Goal: Transaction & Acquisition: Purchase product/service

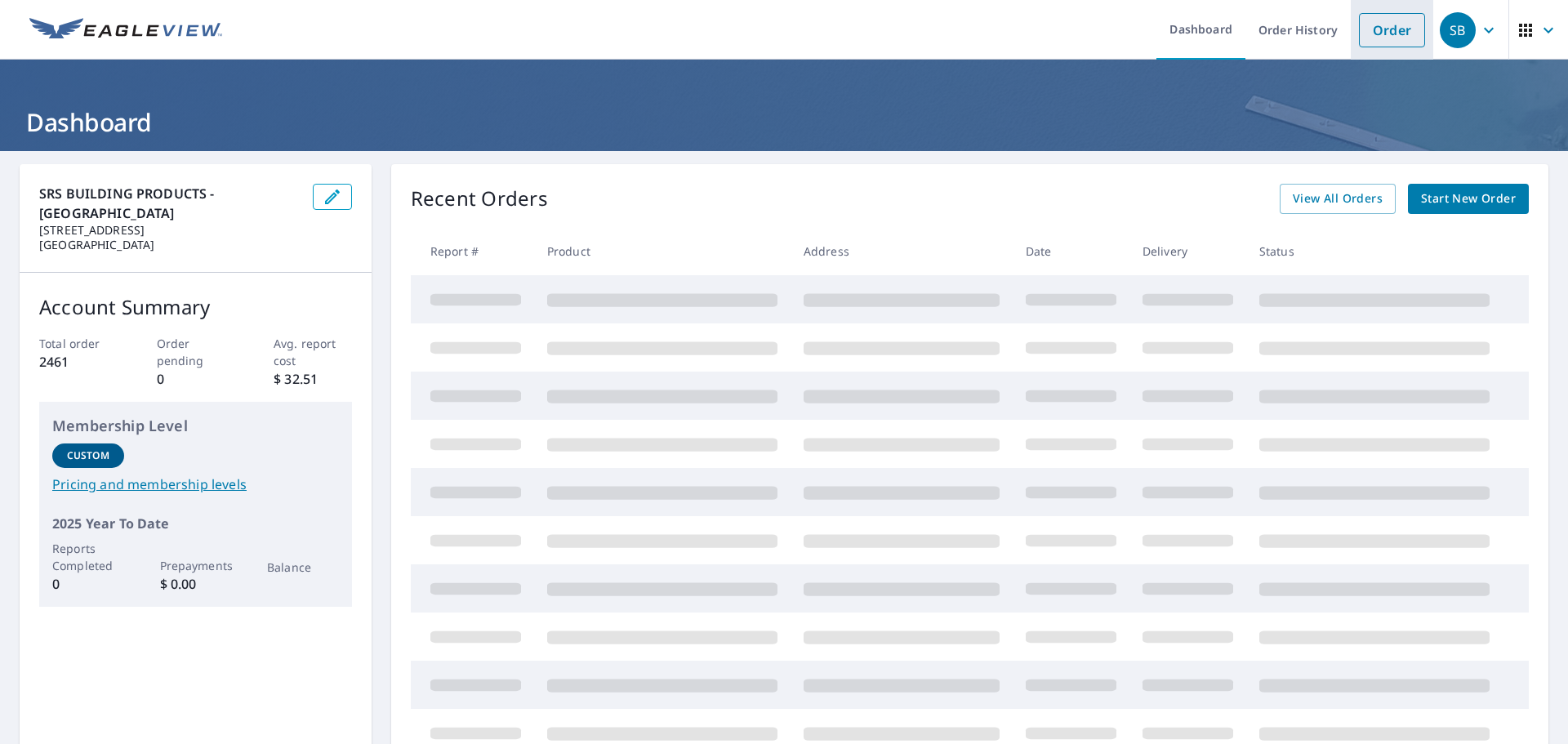
click at [1364, 40] on link "Order" at bounding box center [1392, 30] width 66 height 34
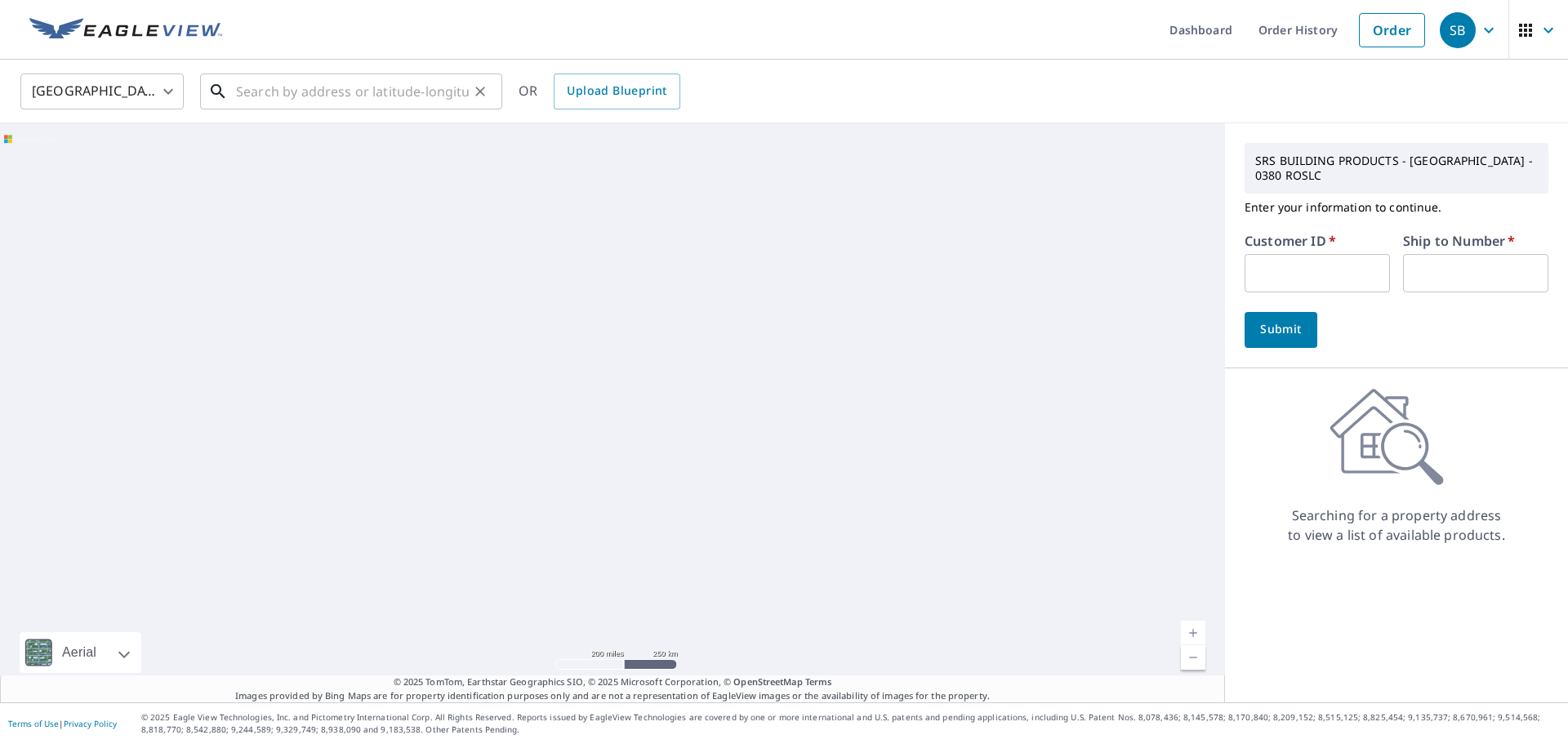
click at [267, 83] on input "text" at bounding box center [352, 91] width 233 height 46
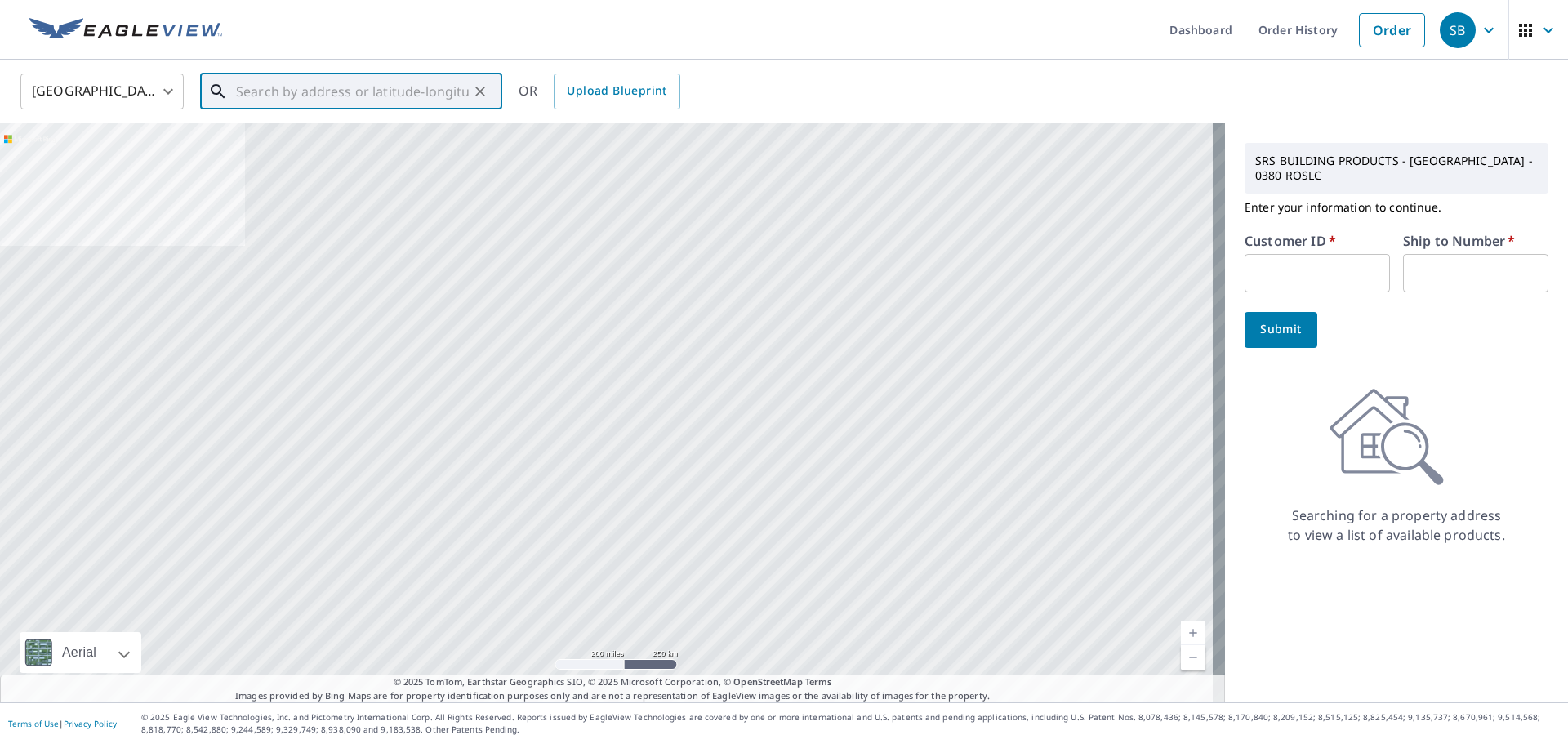
click at [265, 88] on input "text" at bounding box center [352, 91] width 233 height 46
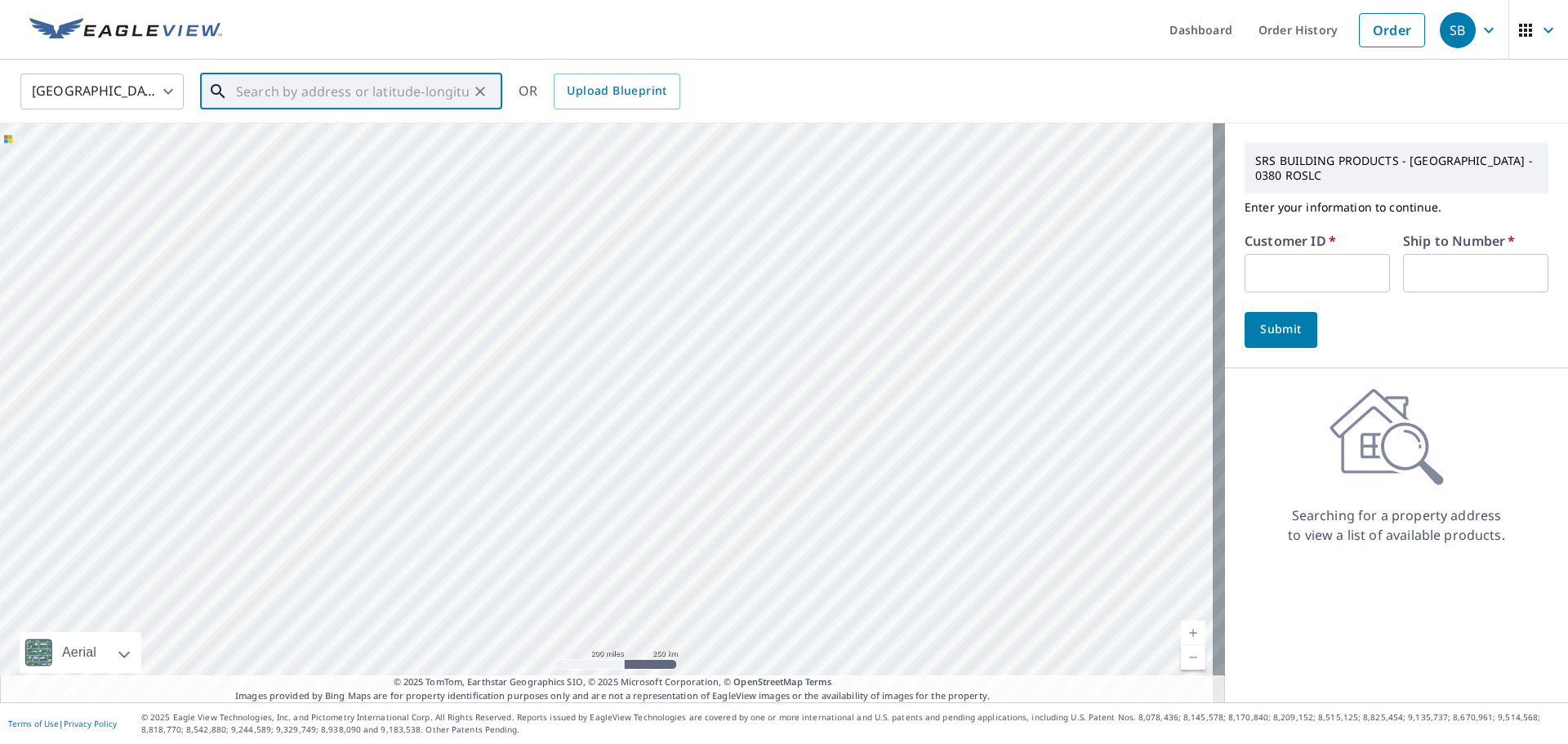
click at [265, 89] on input "text" at bounding box center [352, 91] width 233 height 46
click at [278, 91] on input "5125 nN BEAR LAKES" at bounding box center [352, 91] width 233 height 46
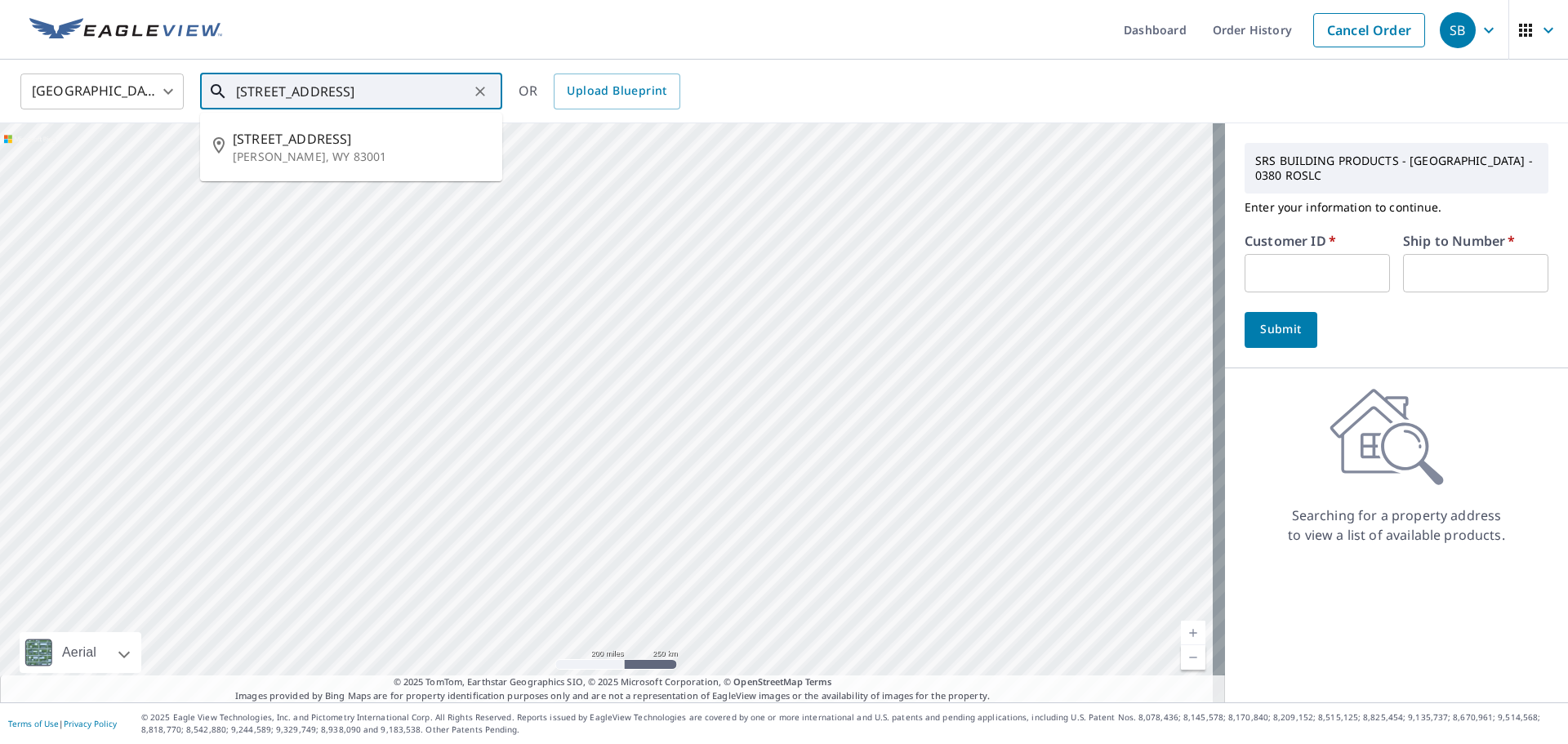
click at [382, 92] on input "5125 N BEAR LAKES" at bounding box center [352, 91] width 233 height 46
click at [362, 137] on span "5125 N Bear Lakes Rd" at bounding box center [361, 138] width 256 height 20
type input "5125 N Bear Lakes Rd Jackson, WY 83001"
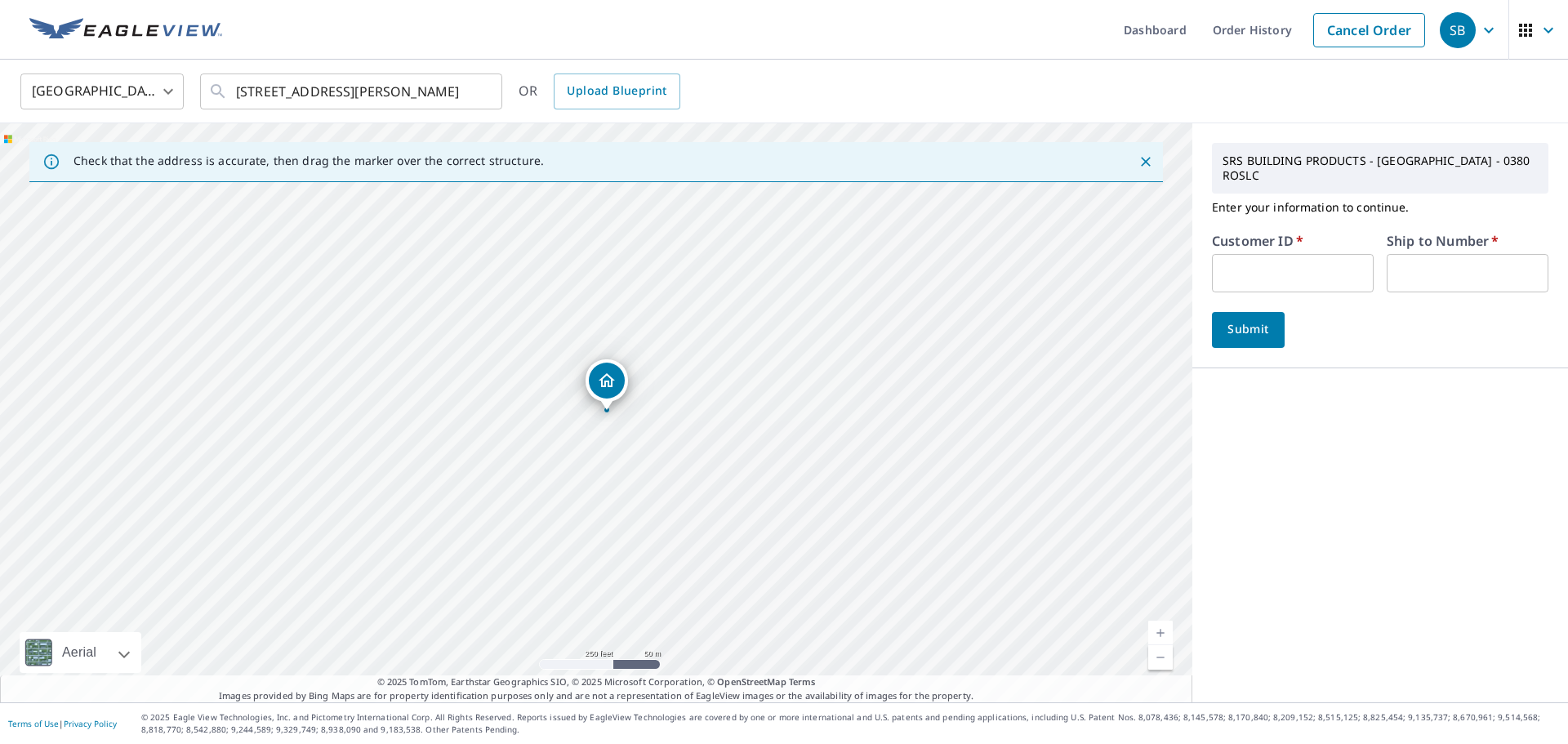
click at [1264, 276] on input "text" at bounding box center [1293, 273] width 162 height 39
type input "everestconlc"
click at [1394, 278] on input "text" at bounding box center [1467, 273] width 162 height 39
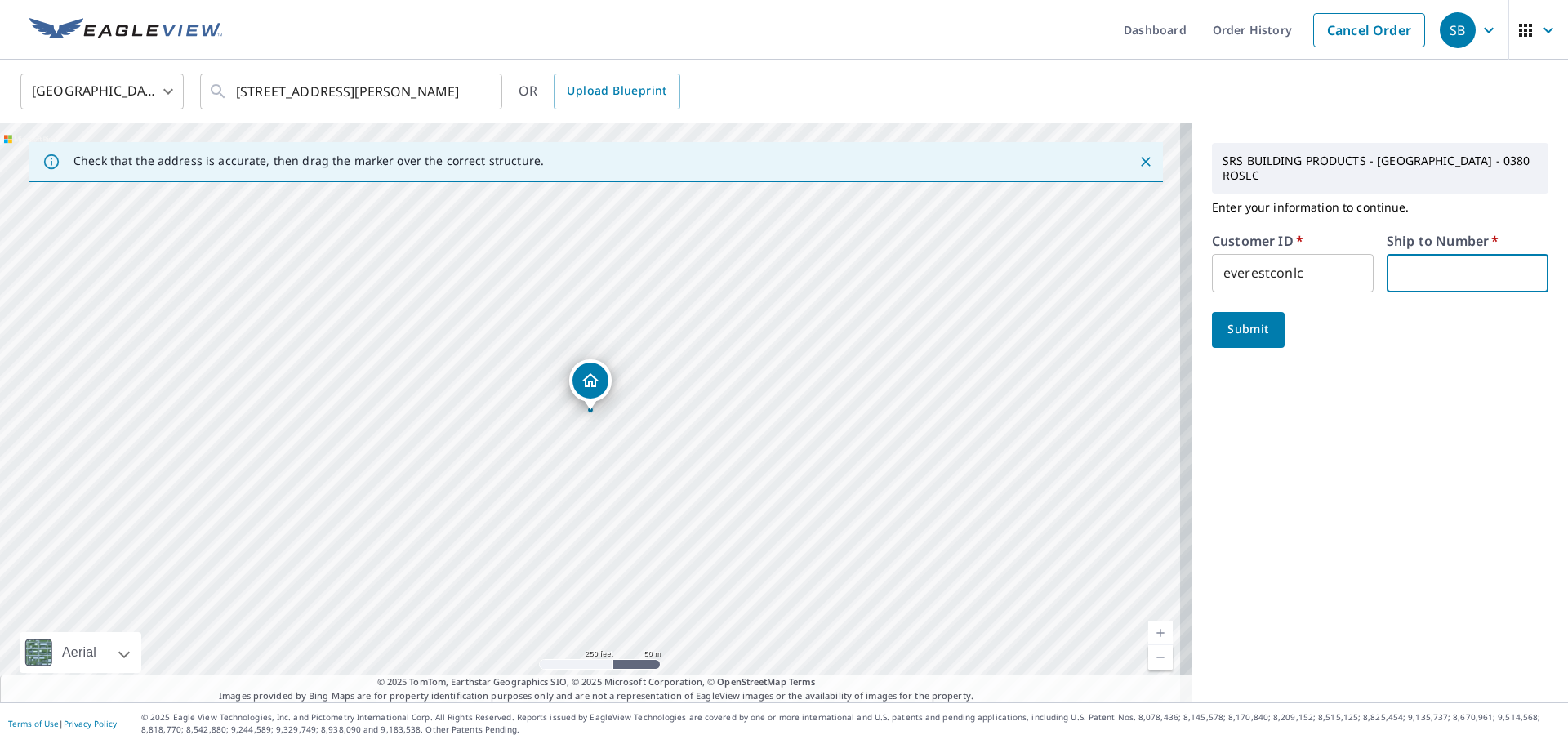
type input "1"
click at [1250, 333] on span "Submit" at bounding box center [1248, 330] width 46 height 21
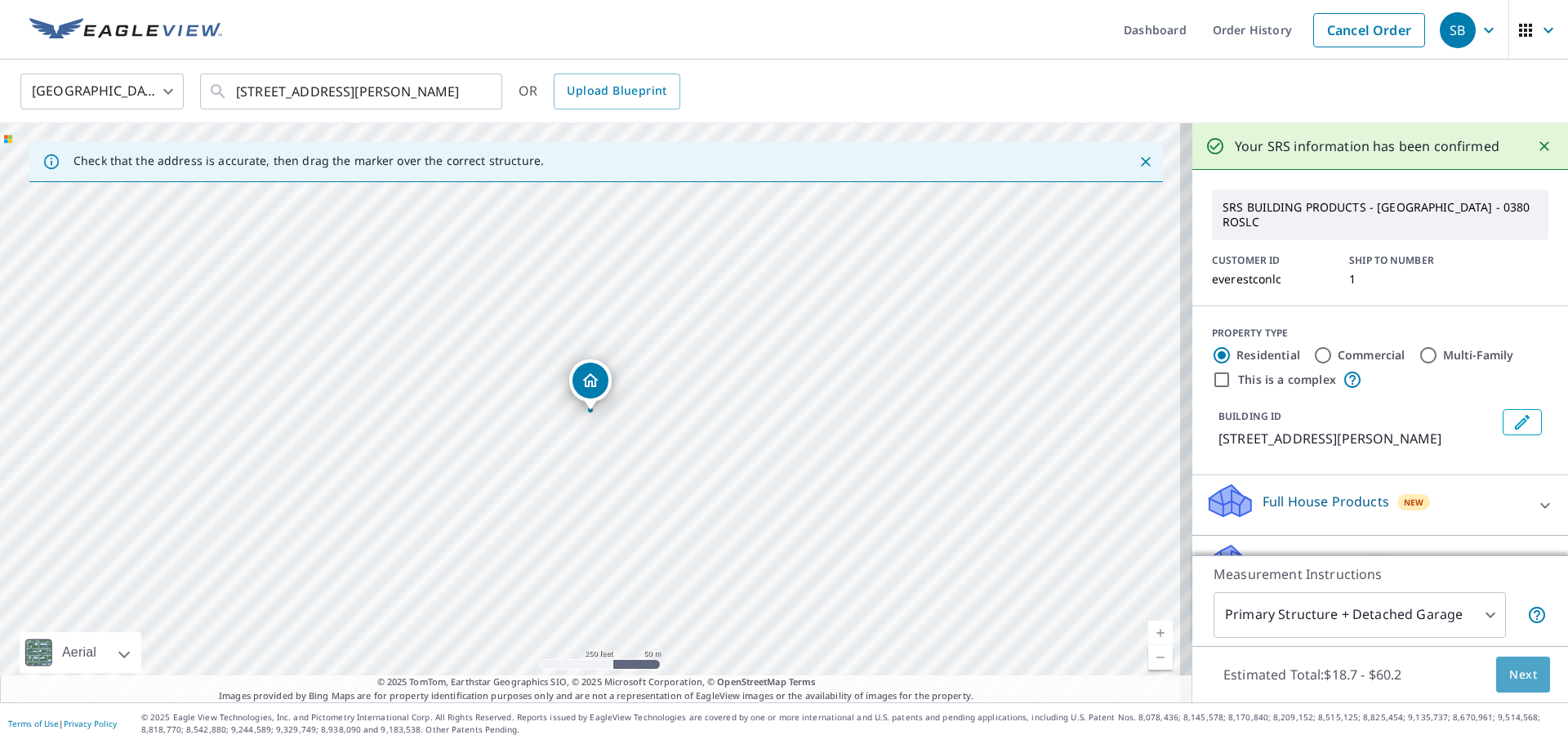
click at [1509, 680] on span "Next" at bounding box center [1522, 675] width 27 height 21
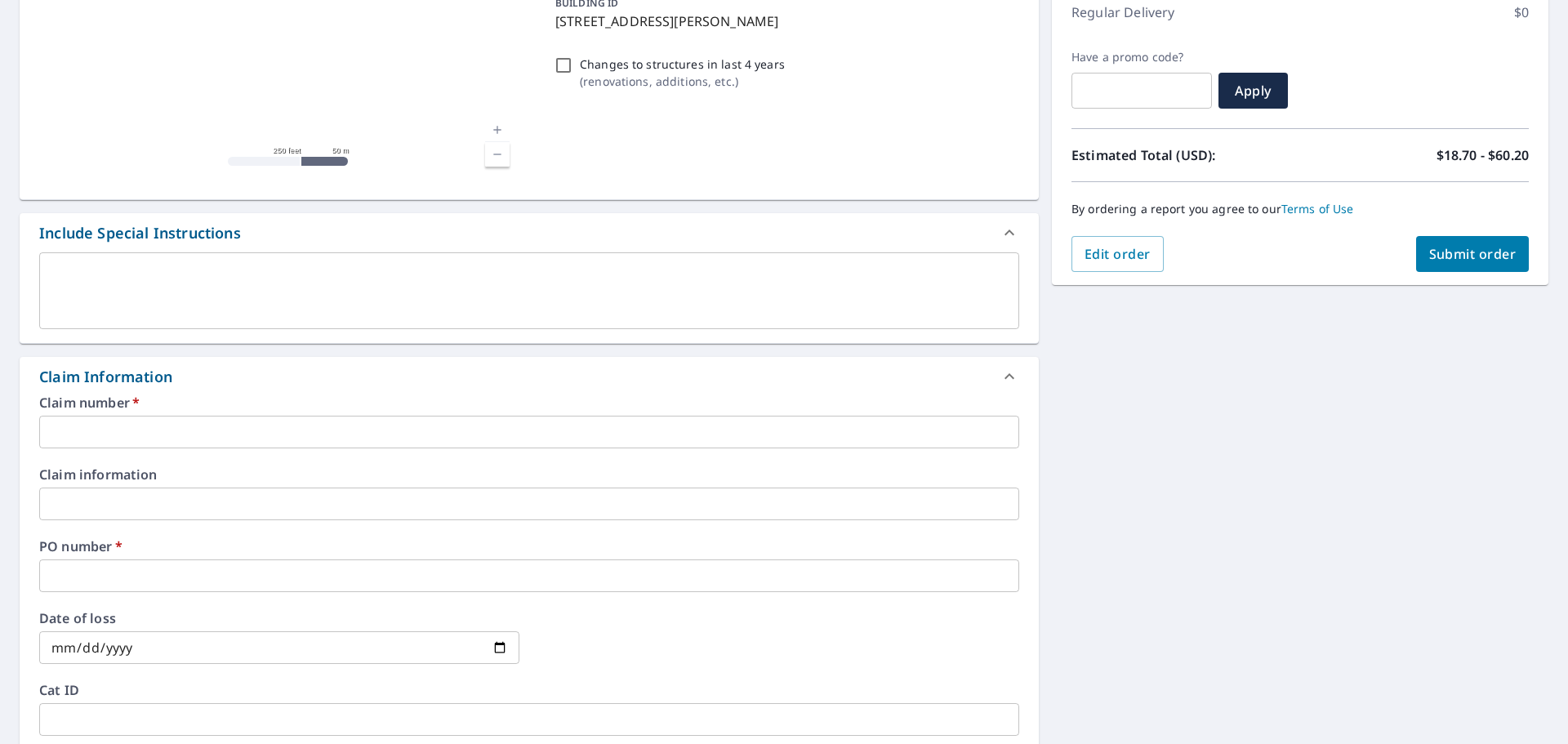
scroll to position [326, 0]
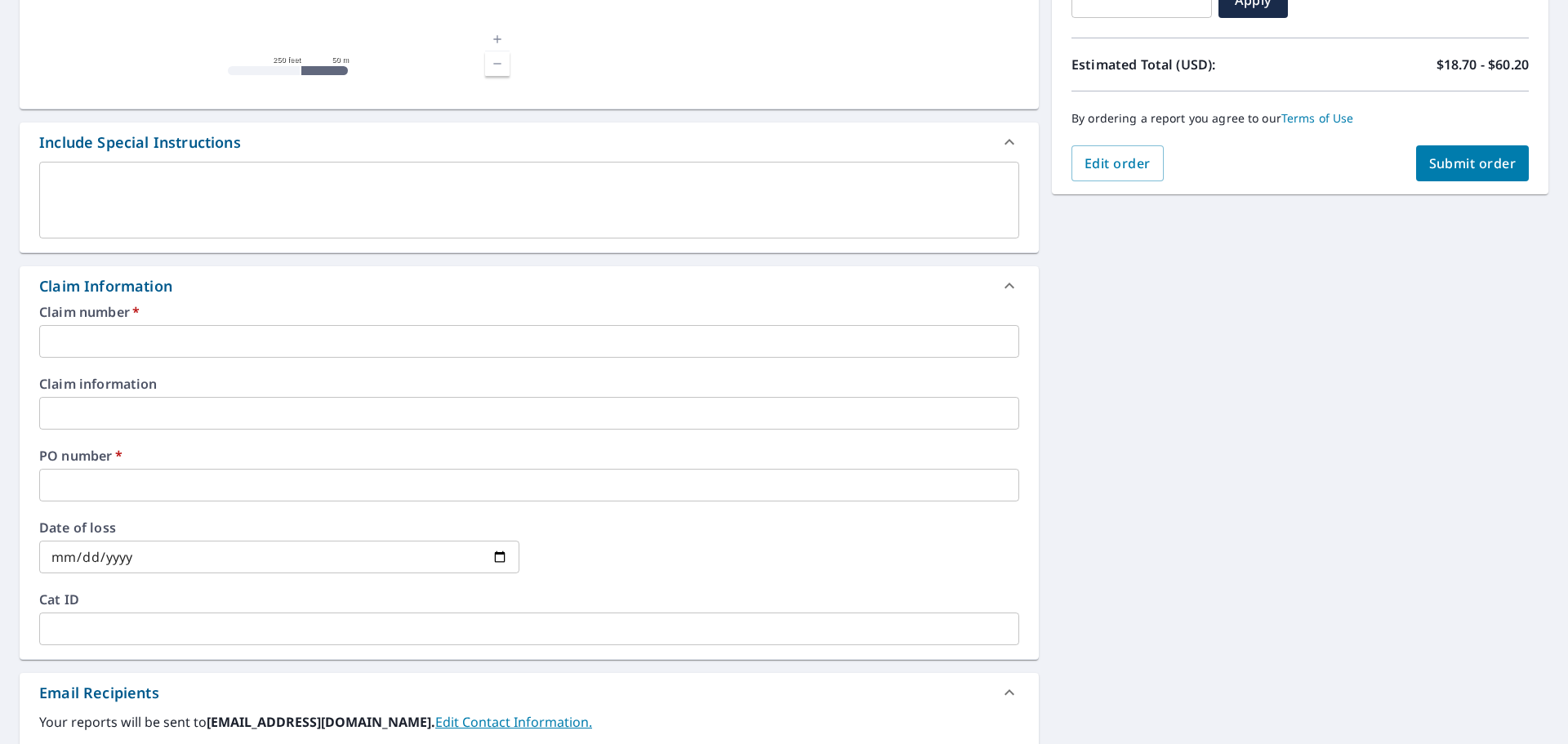
click at [126, 337] on input "text" at bounding box center [529, 341] width 980 height 33
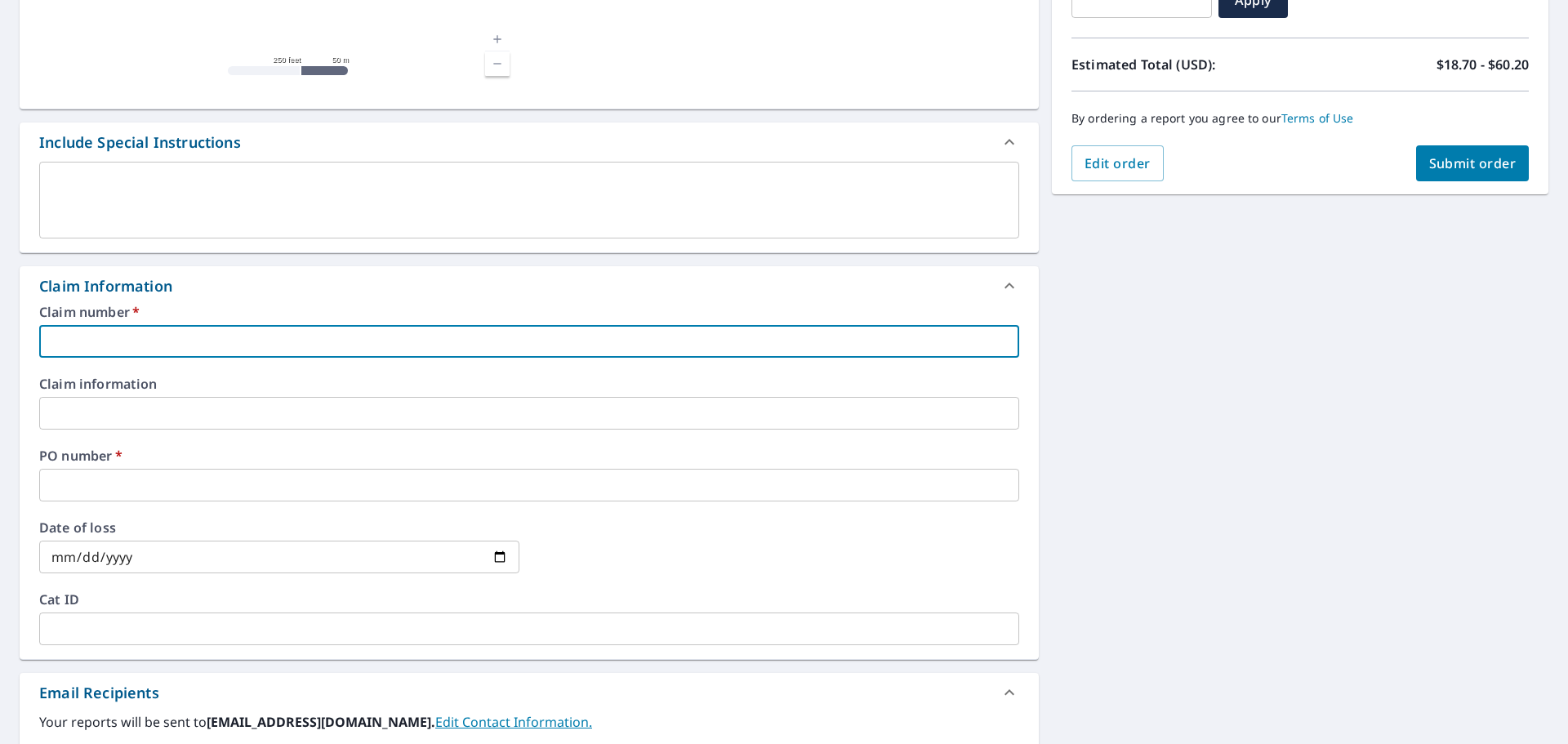
click at [126, 337] on input "text" at bounding box center [529, 341] width 980 height 33
type input "j"
checkbox input "true"
type input "jA"
checkbox input "true"
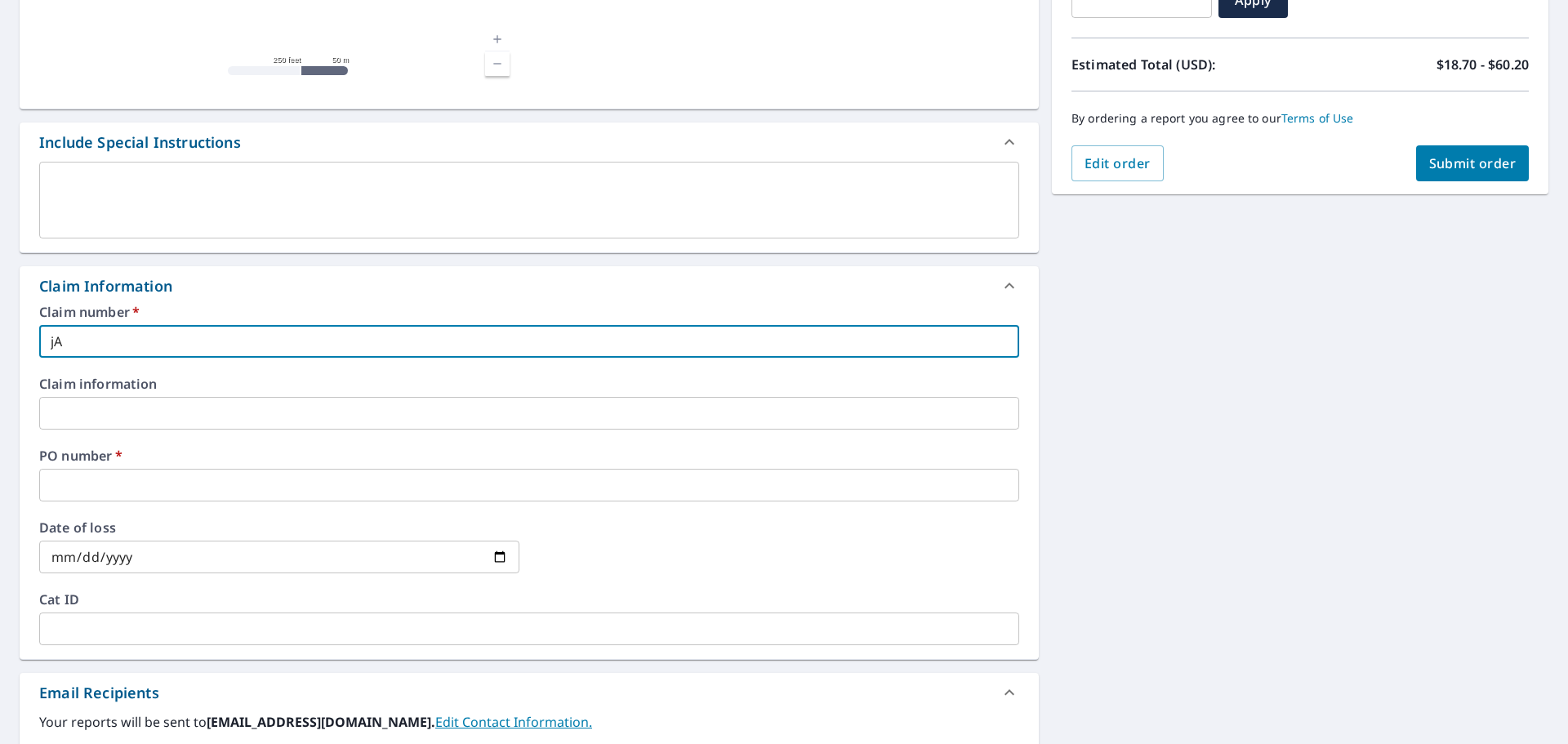
type input "jAC"
checkbox input "true"
type input "jACK"
checkbox input "true"
type input "jACKS"
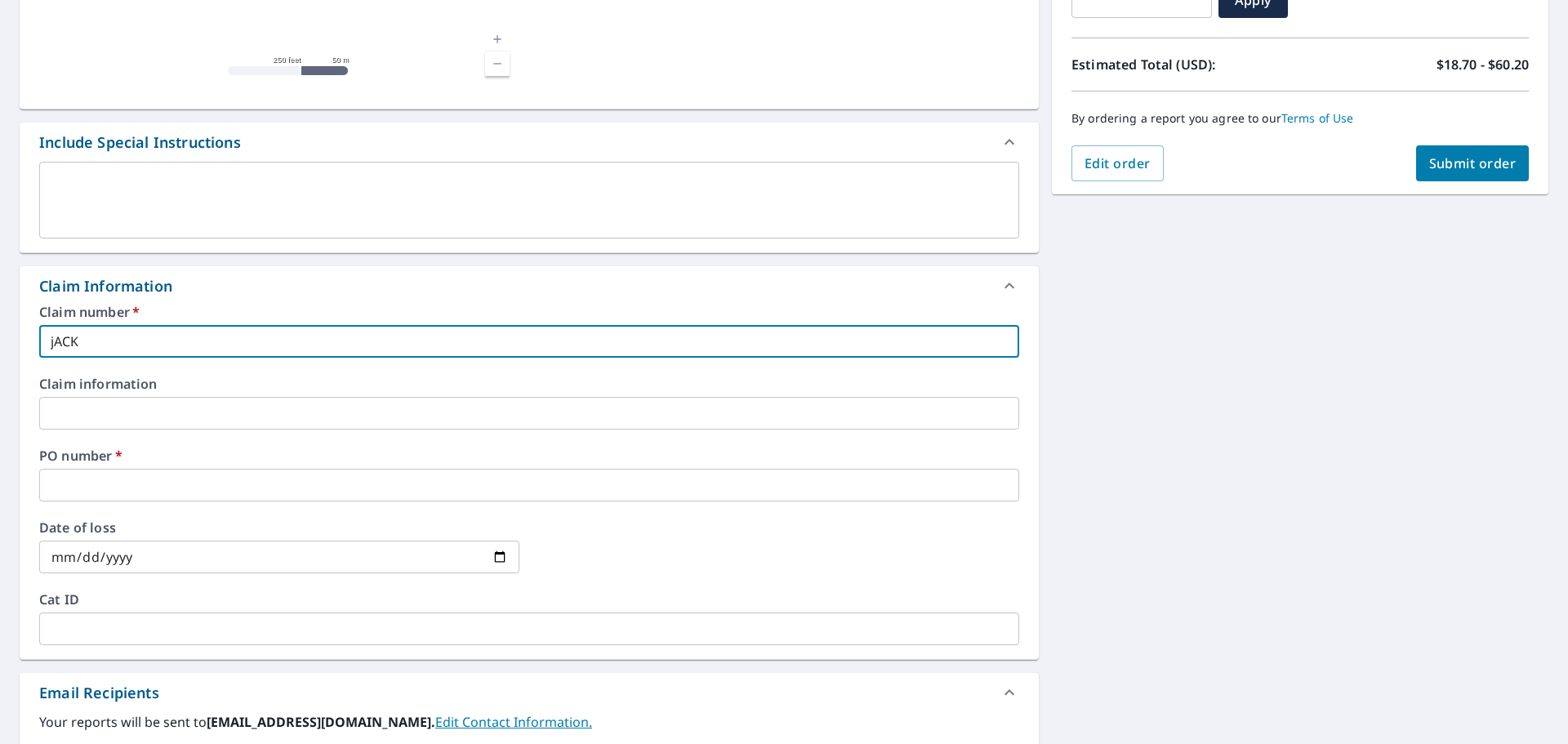
checkbox input "true"
type input "jACKSO"
checkbox input "true"
type input "jACKSON"
checkbox input "true"
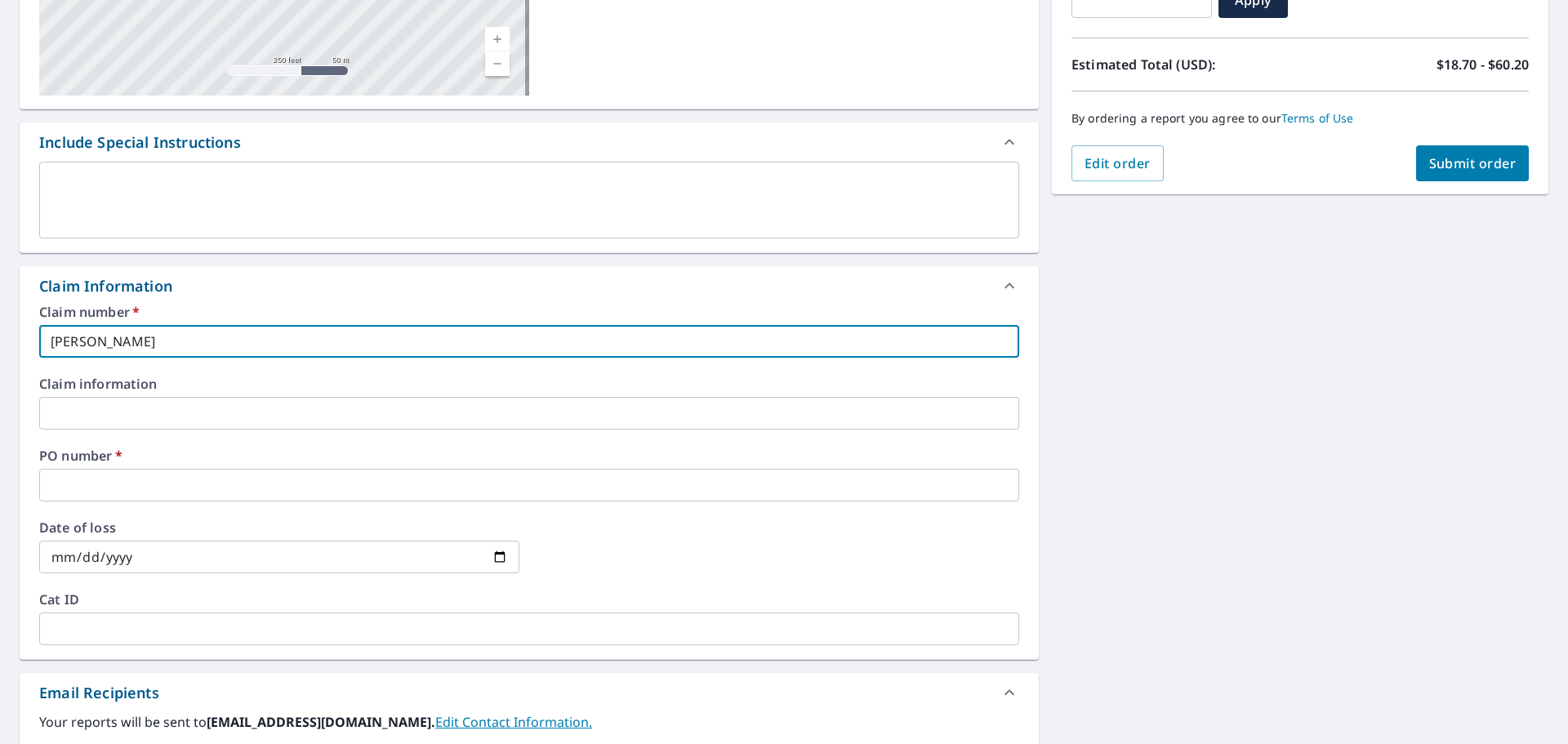
type input "jACKSO"
checkbox input "true"
type input "jACKS"
checkbox input "true"
type input "jAC"
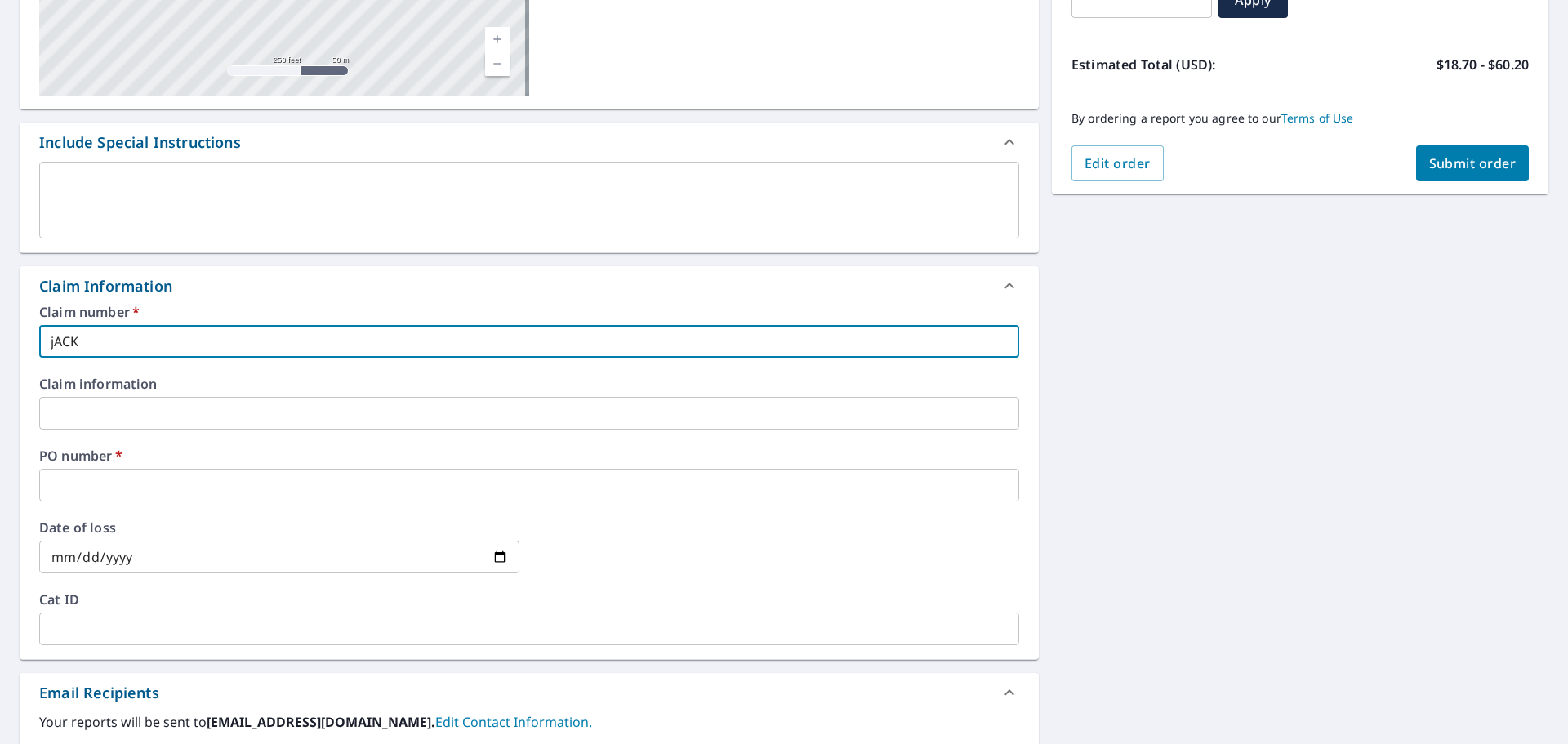
checkbox input "true"
type input "jA"
checkbox input "true"
type input "j"
checkbox input "true"
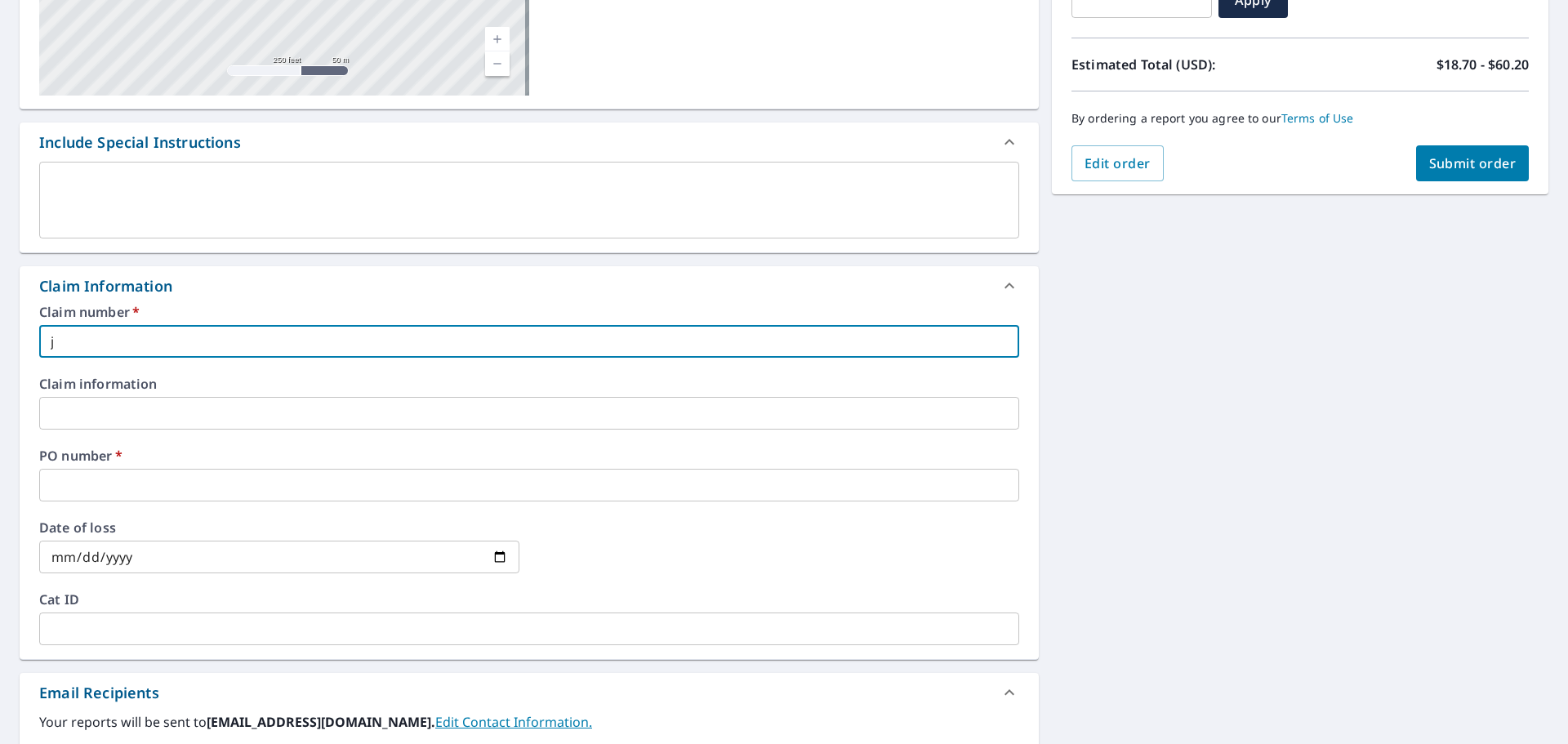
checkbox input "true"
type input "j"
checkbox input "true"
type input "ja"
checkbox input "true"
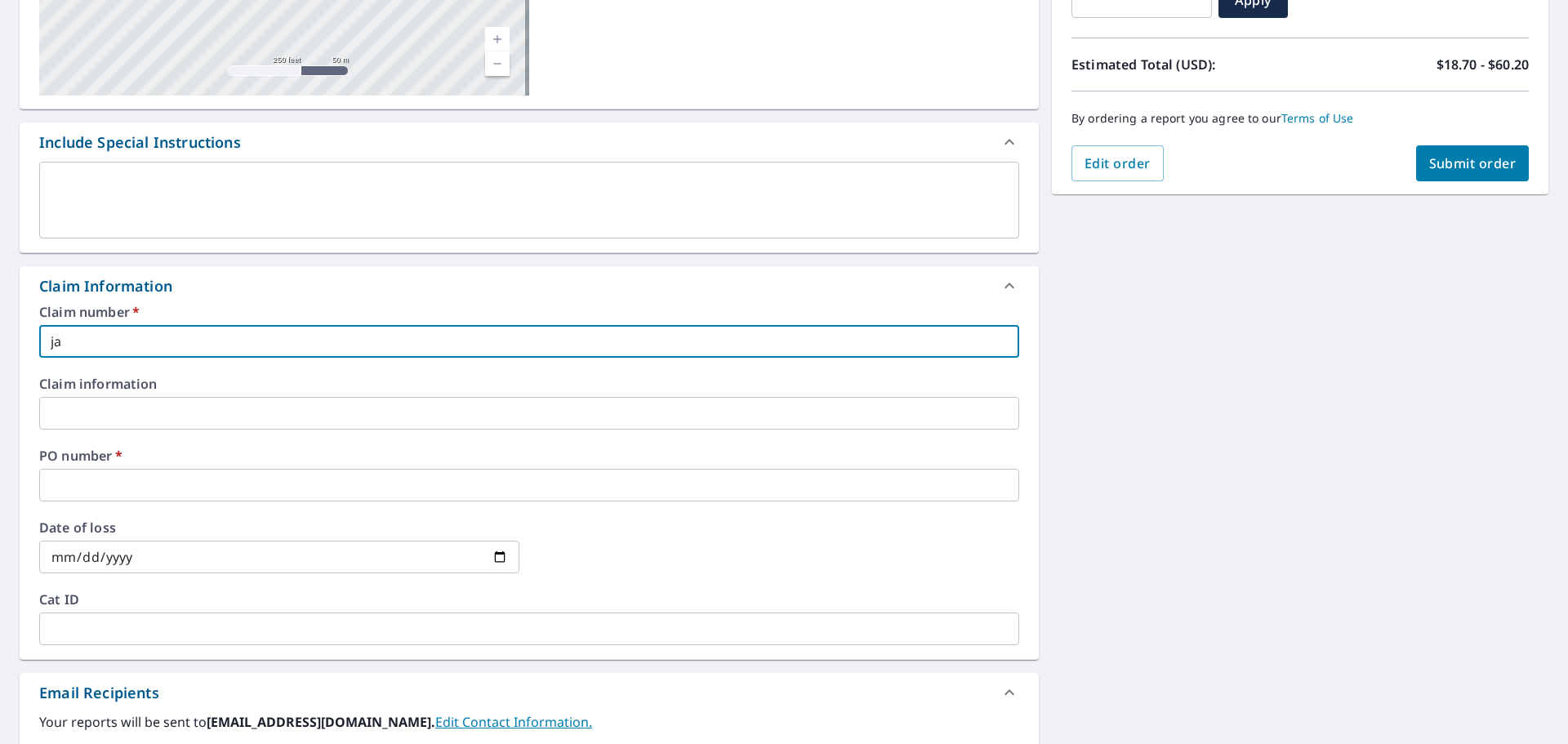
type input "jac"
checkbox input "true"
type input "jack"
checkbox input "true"
type input "jacks"
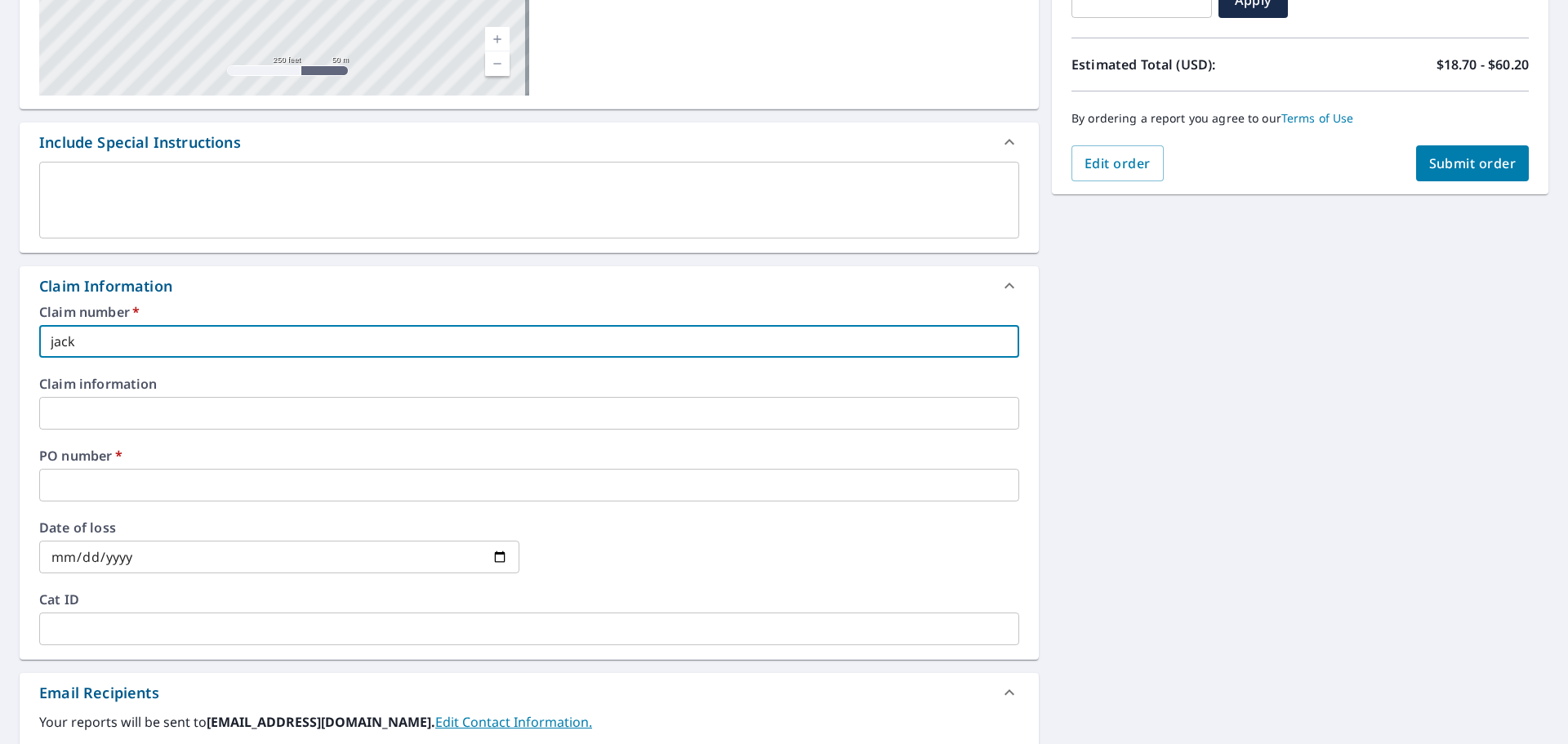
checkbox input "true"
type input "jackso"
checkbox input "true"
type input "jackson"
checkbox input "true"
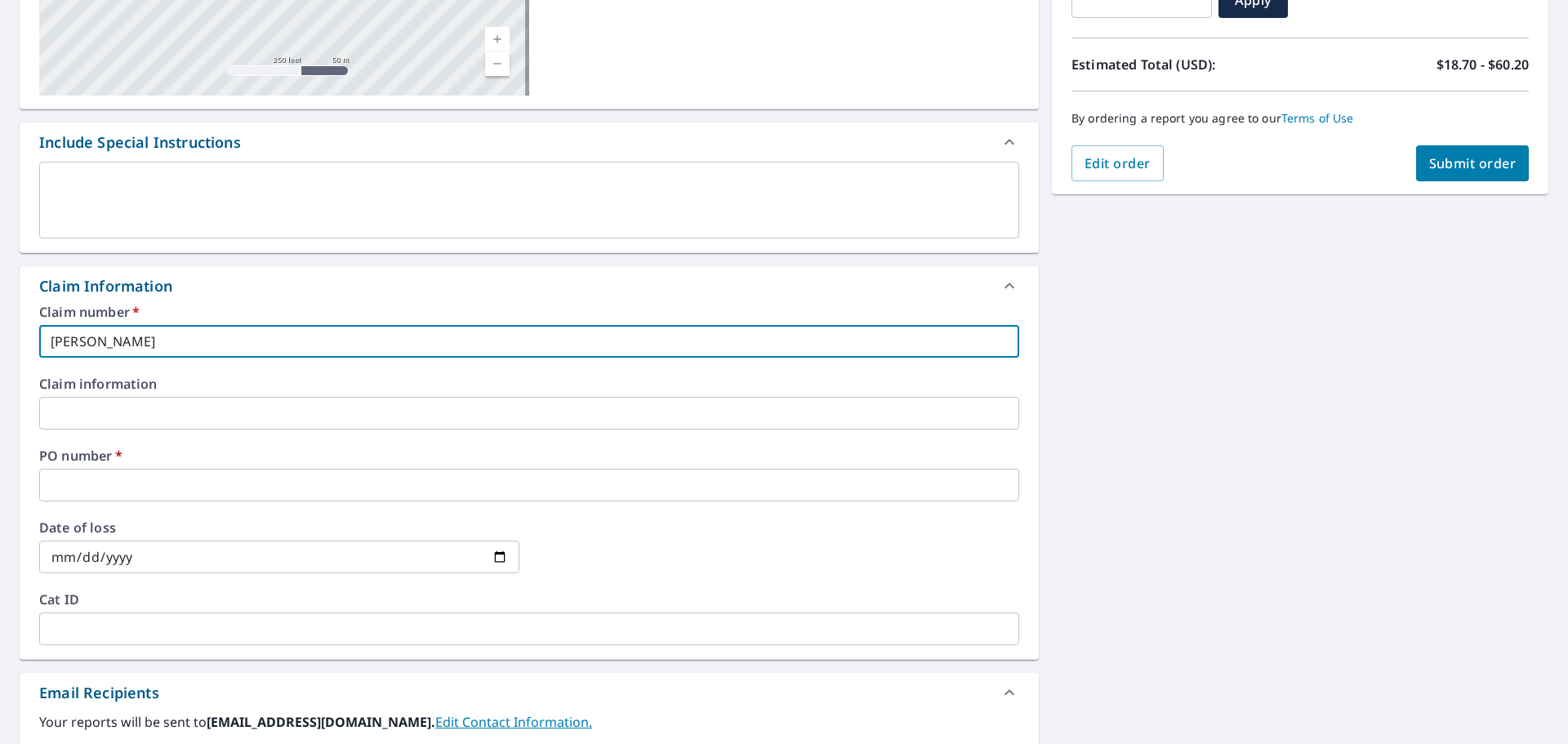
type input "jackson"
checkbox input "true"
type input "jackson h"
checkbox input "true"
type input "jackson ho"
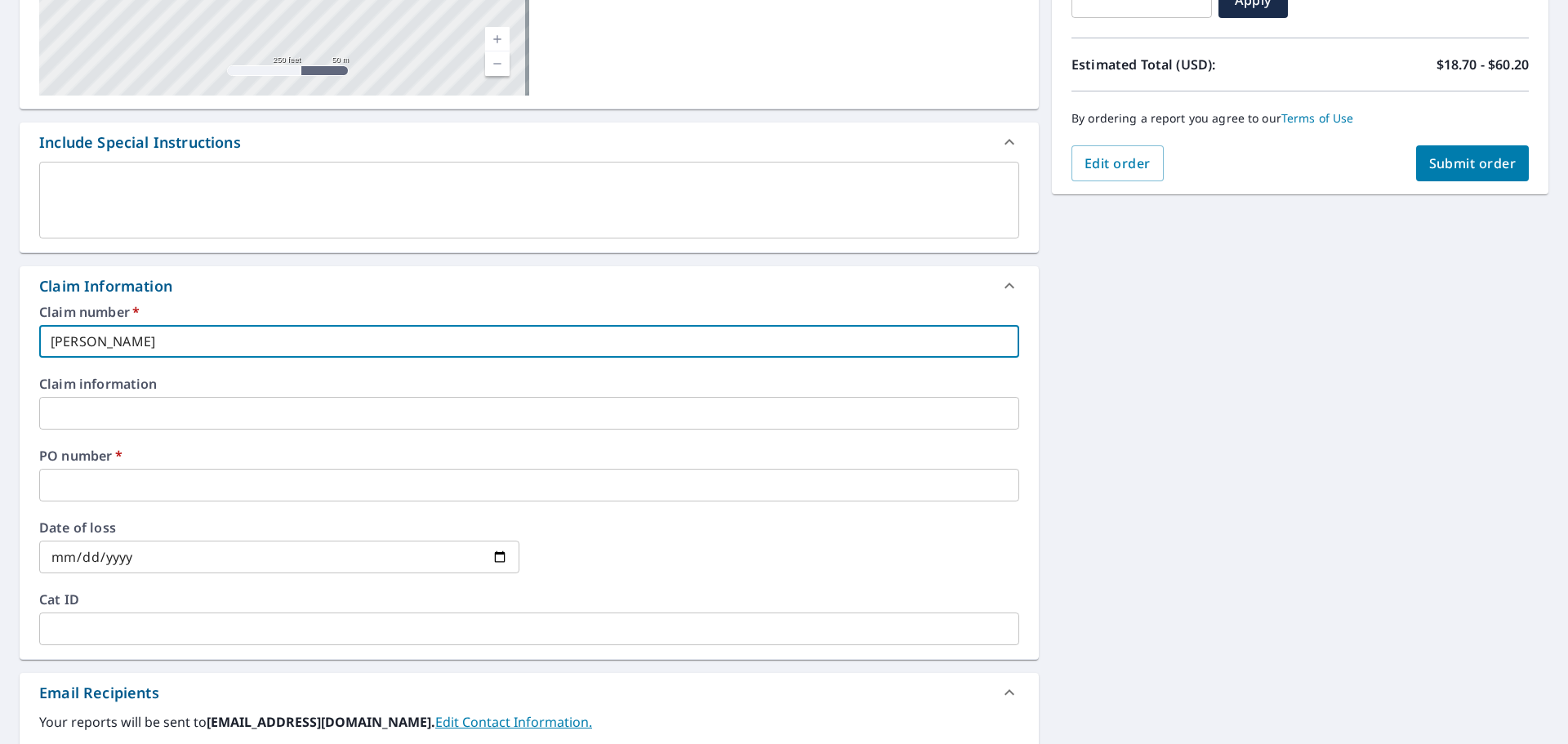
checkbox input "true"
type input "jackson hol"
checkbox input "true"
type input "jackson hole"
checkbox input "true"
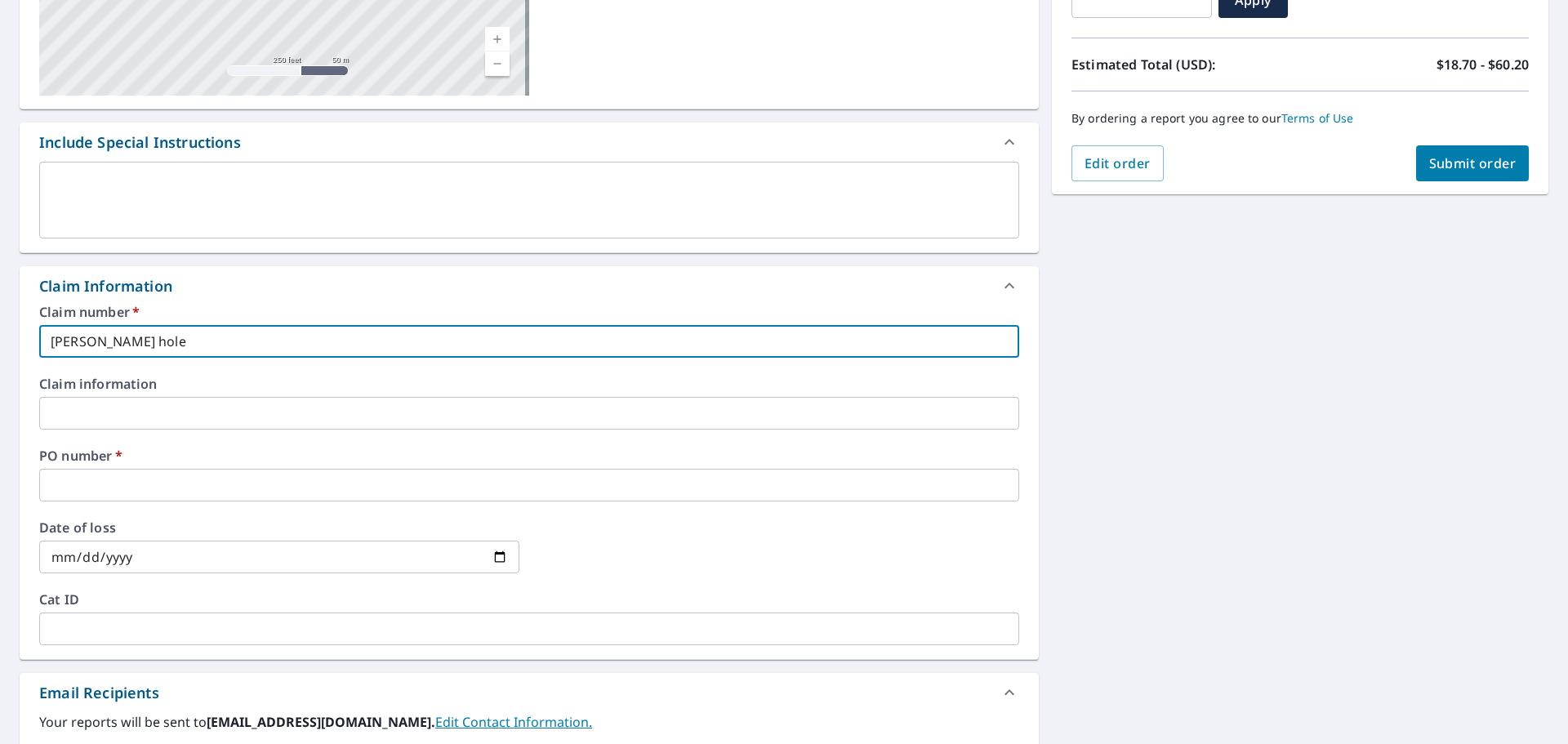
type input "jackson hole"
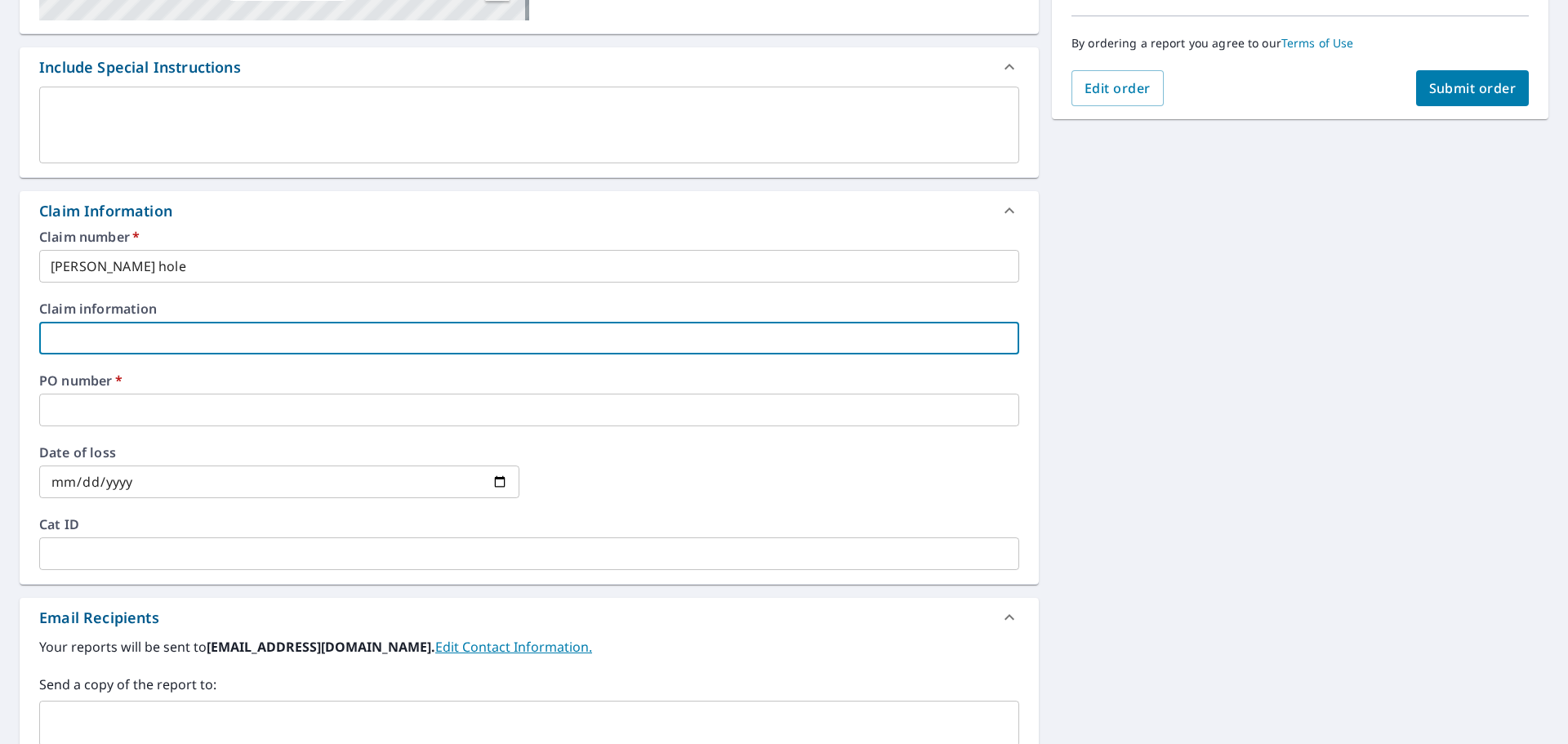
scroll to position [490, 0]
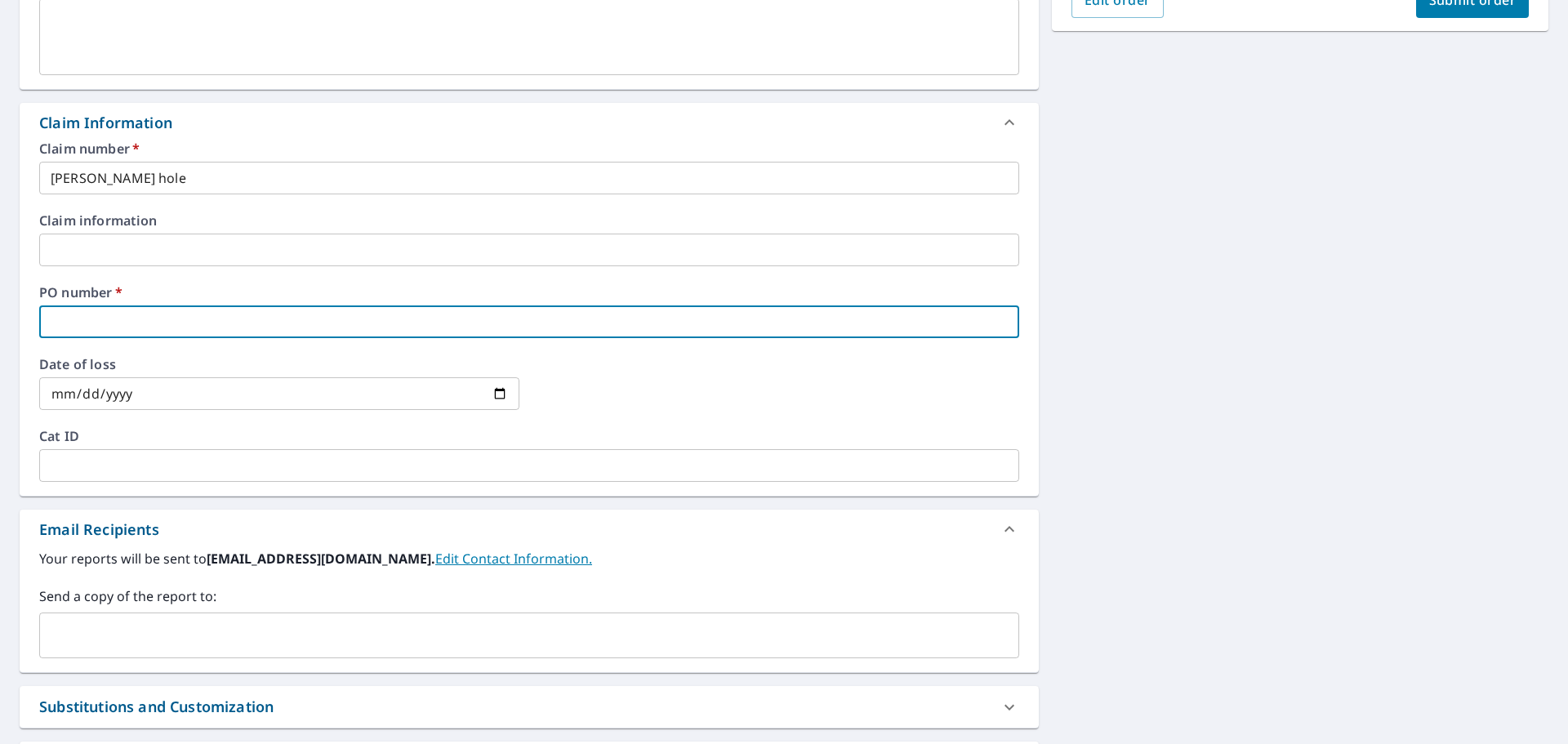
click at [128, 323] on input "text" at bounding box center [529, 321] width 980 height 33
type input "J"
checkbox input "true"
type input "JA"
checkbox input "true"
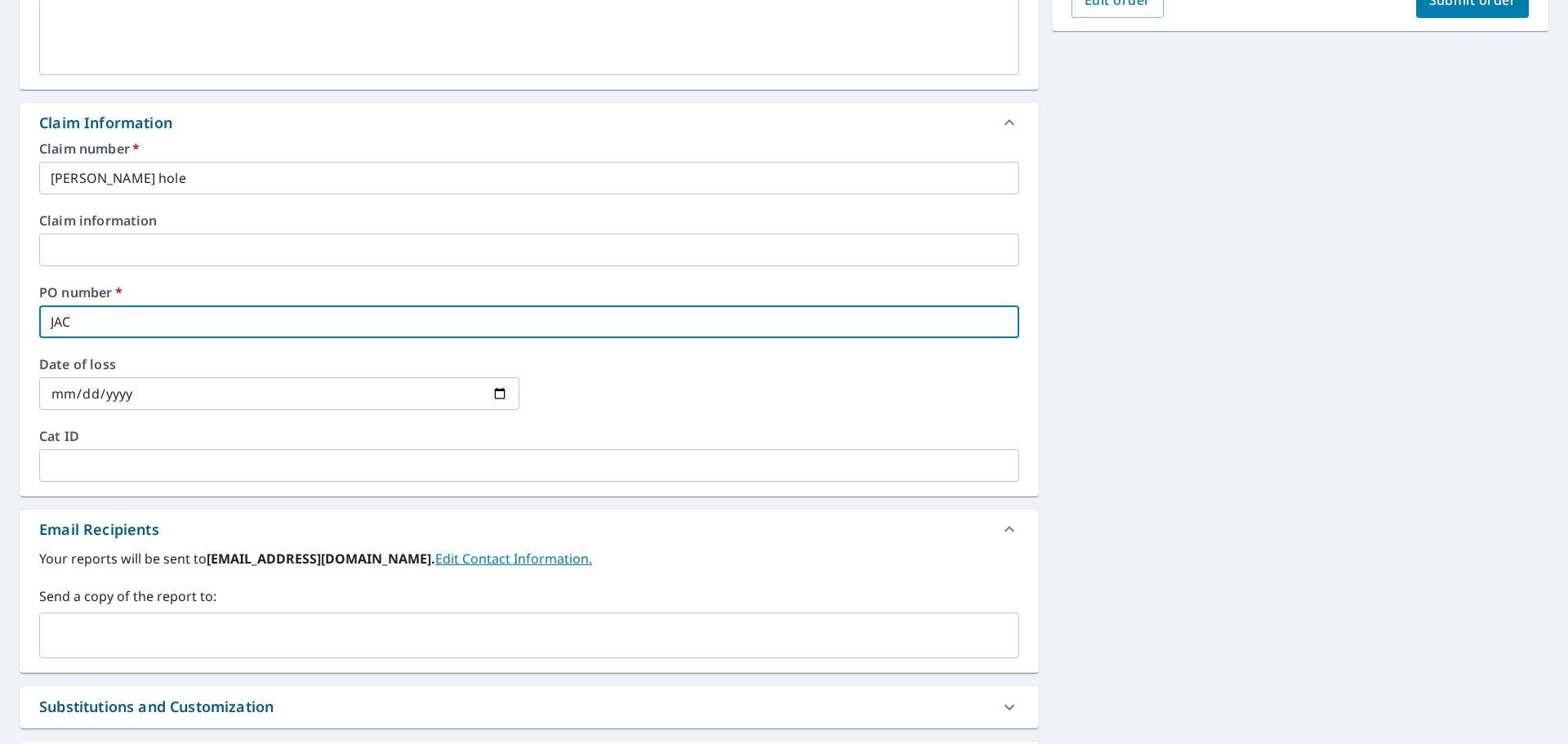
type input "JACF"
checkbox input "true"
type input "JACFK"
checkbox input "true"
type input "JACFKS"
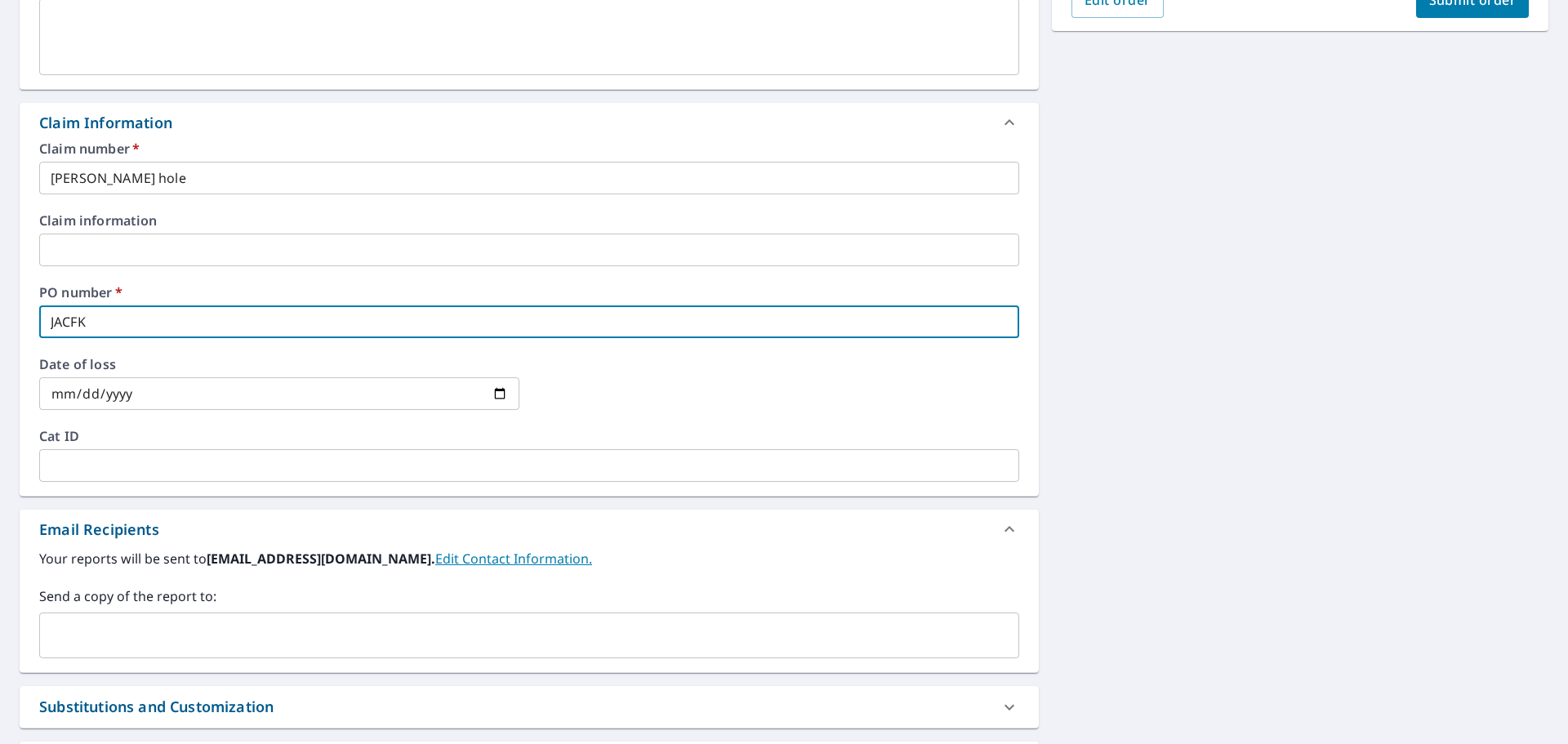
checkbox input "true"
type input "JACFKSO"
checkbox input "true"
type input "JACFKSON"
checkbox input "true"
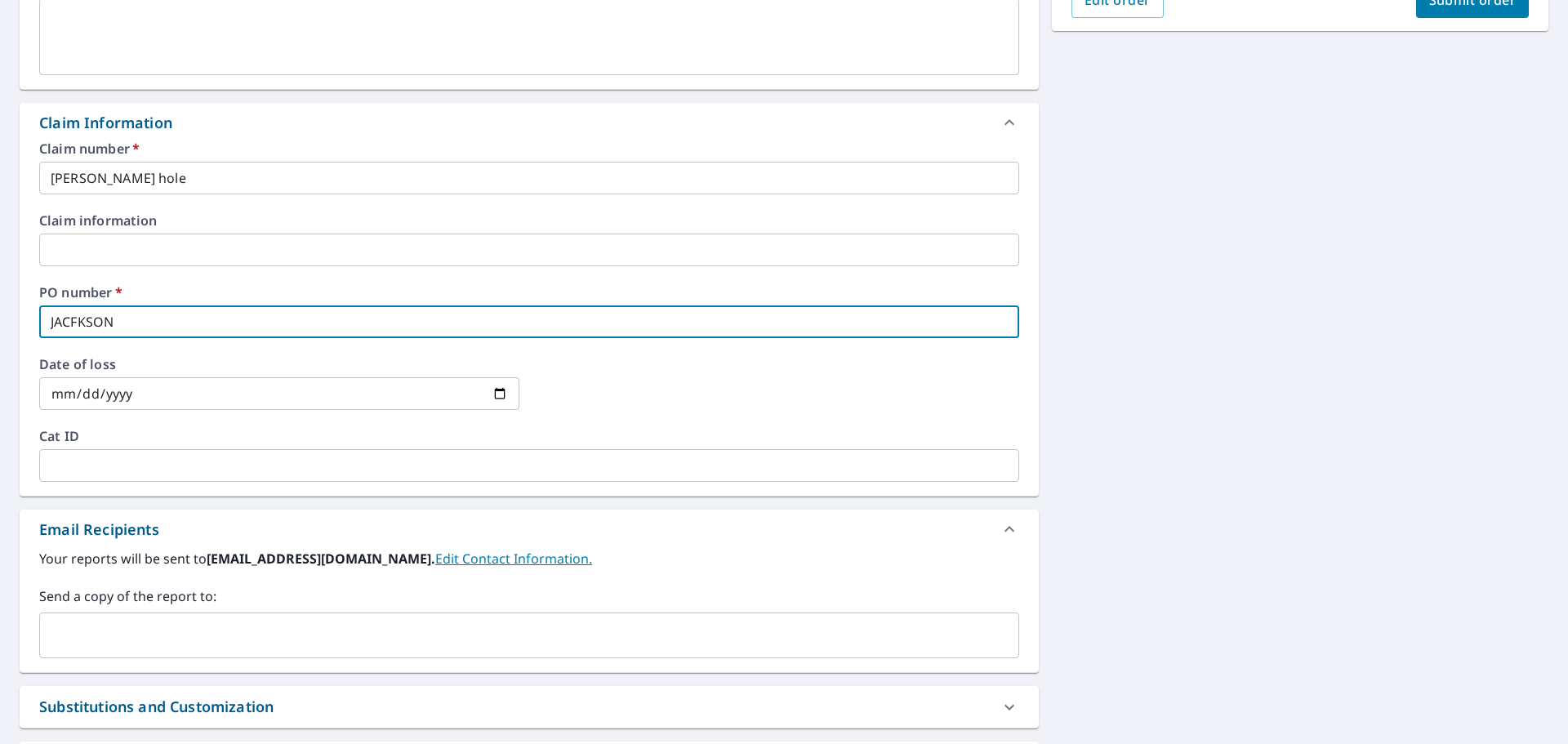
type input "JACFKSO"
checkbox input "true"
type input "JACFKS"
checkbox input "true"
type input "JACFK"
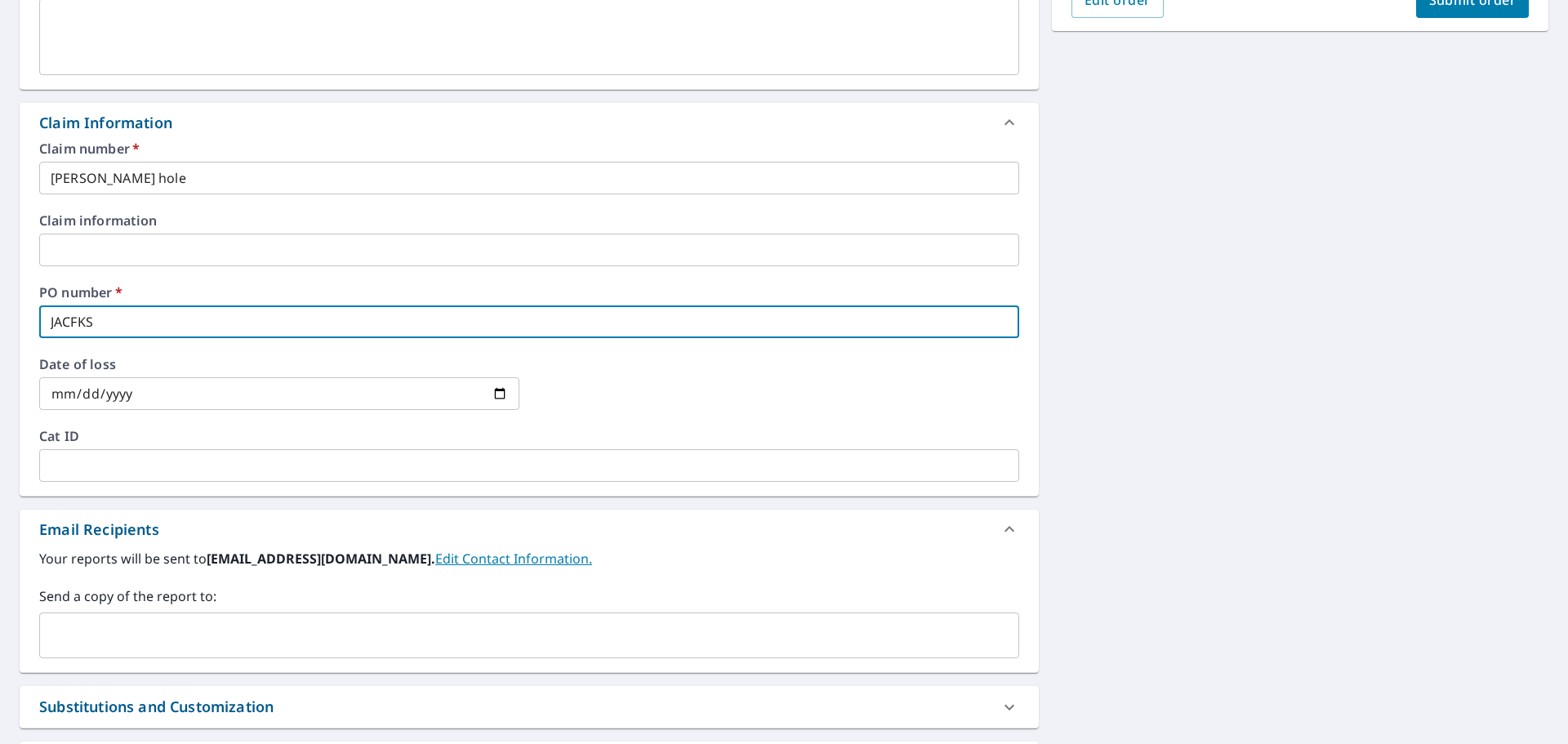
checkbox input "true"
type input "JACF"
checkbox input "true"
type input "JAC"
checkbox input "true"
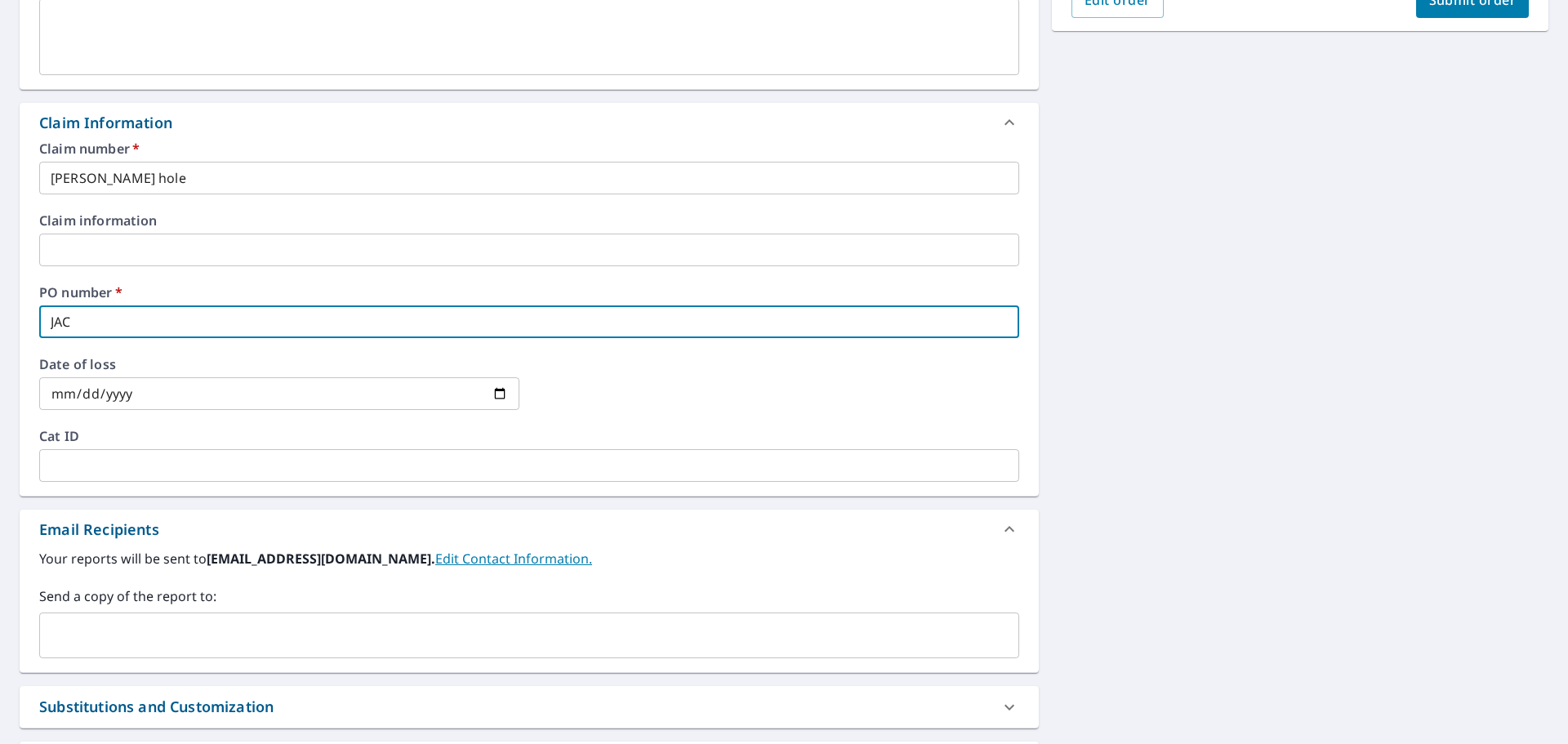
type input "JACK"
checkbox input "true"
type input "JACKS"
checkbox input "true"
type input "JACKSO"
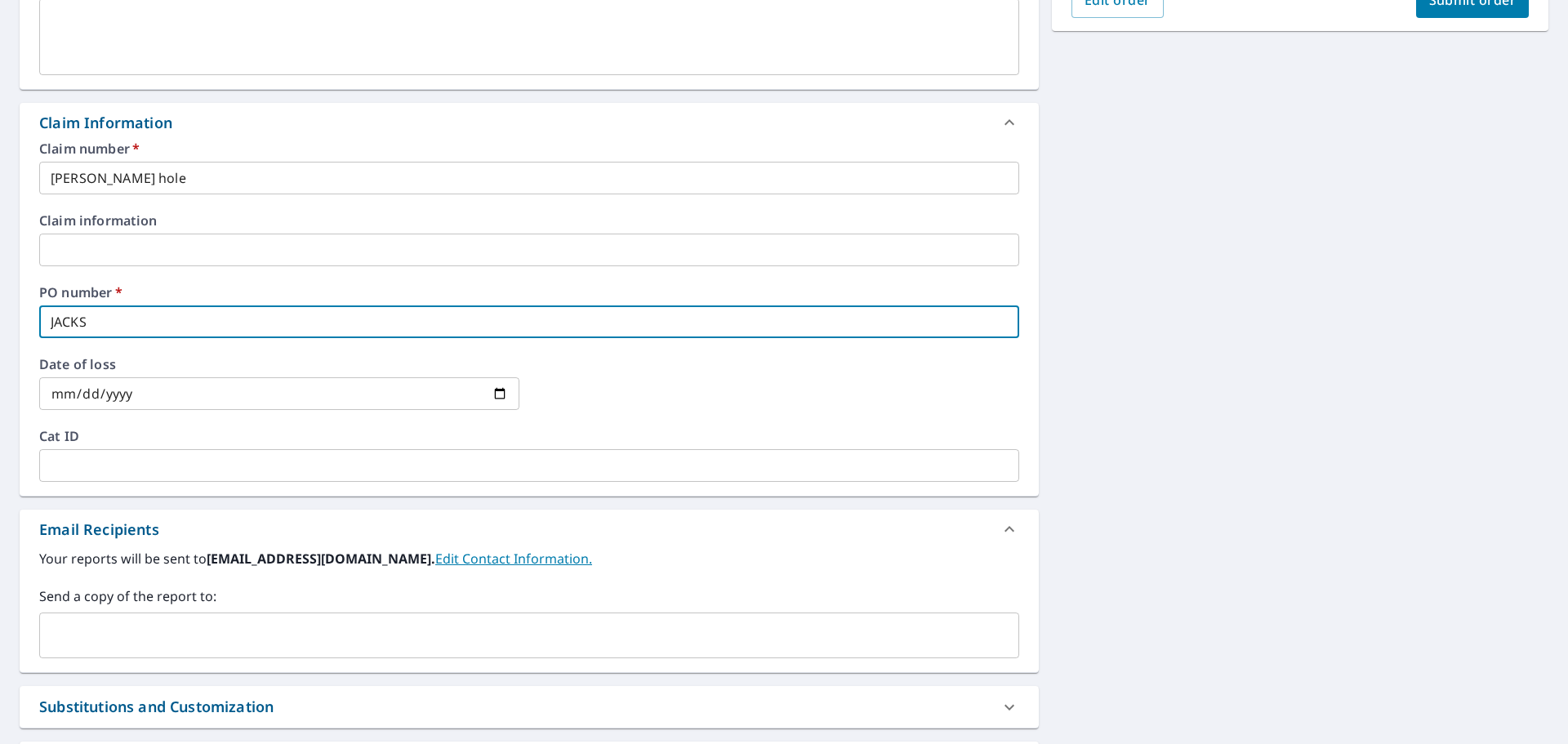
checkbox input "true"
type input "JACKSON"
checkbox input "true"
type input "JACKSON"
checkbox input "true"
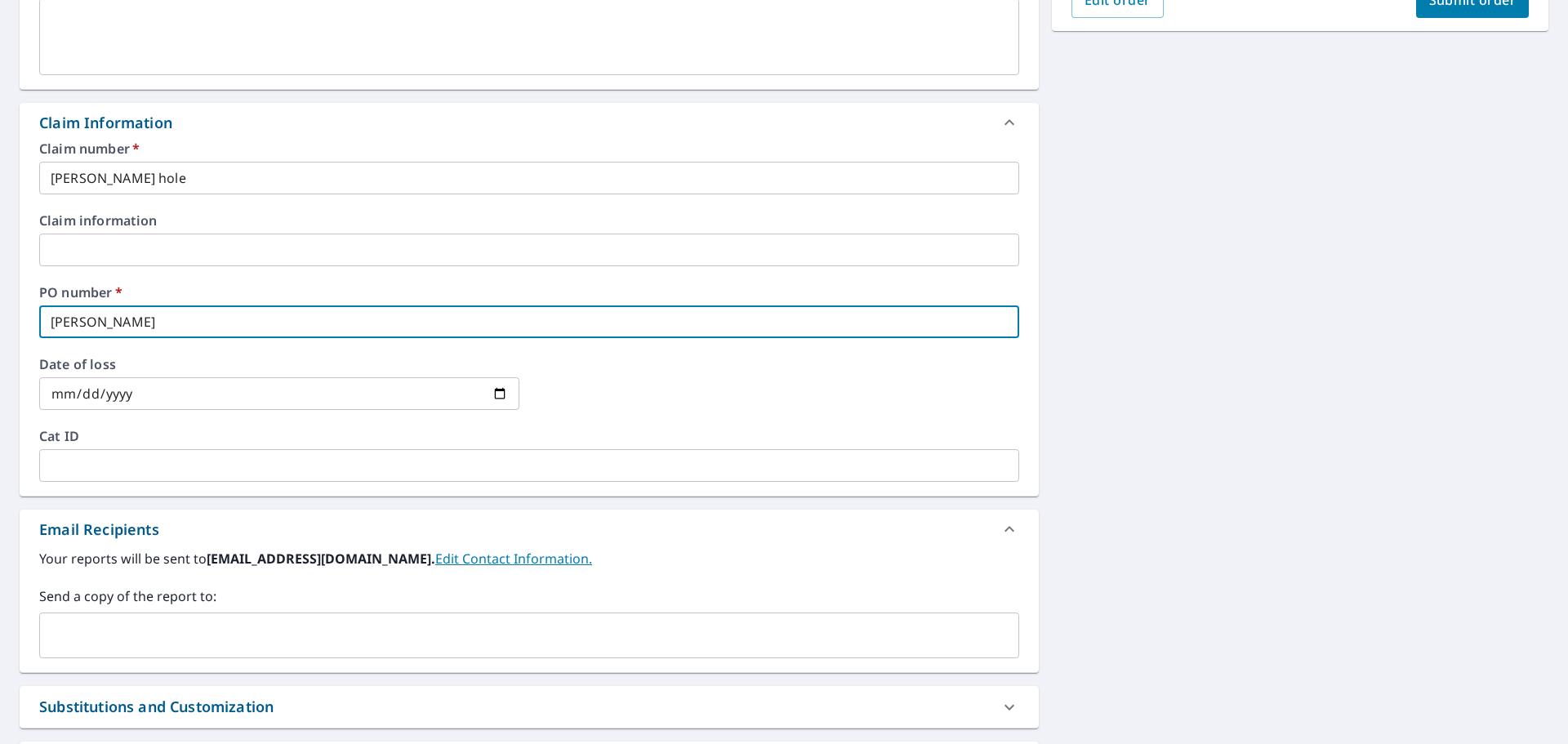
type input "JACKSON H"
checkbox input "true"
type input "JACKSON HO"
checkbox input "true"
type input "JACKSON HOL"
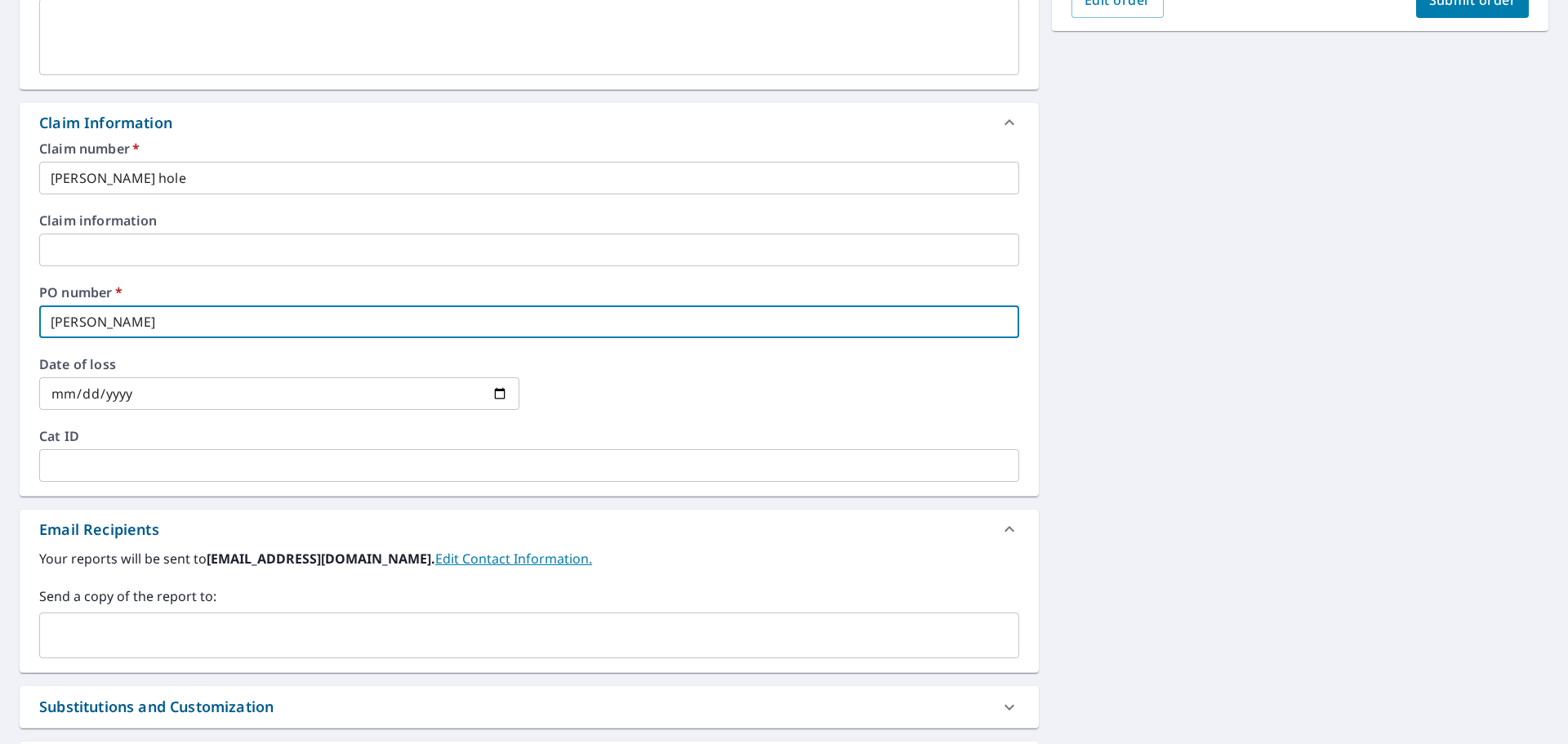
checkbox input "true"
type input "JACKSON HOLE"
checkbox input "true"
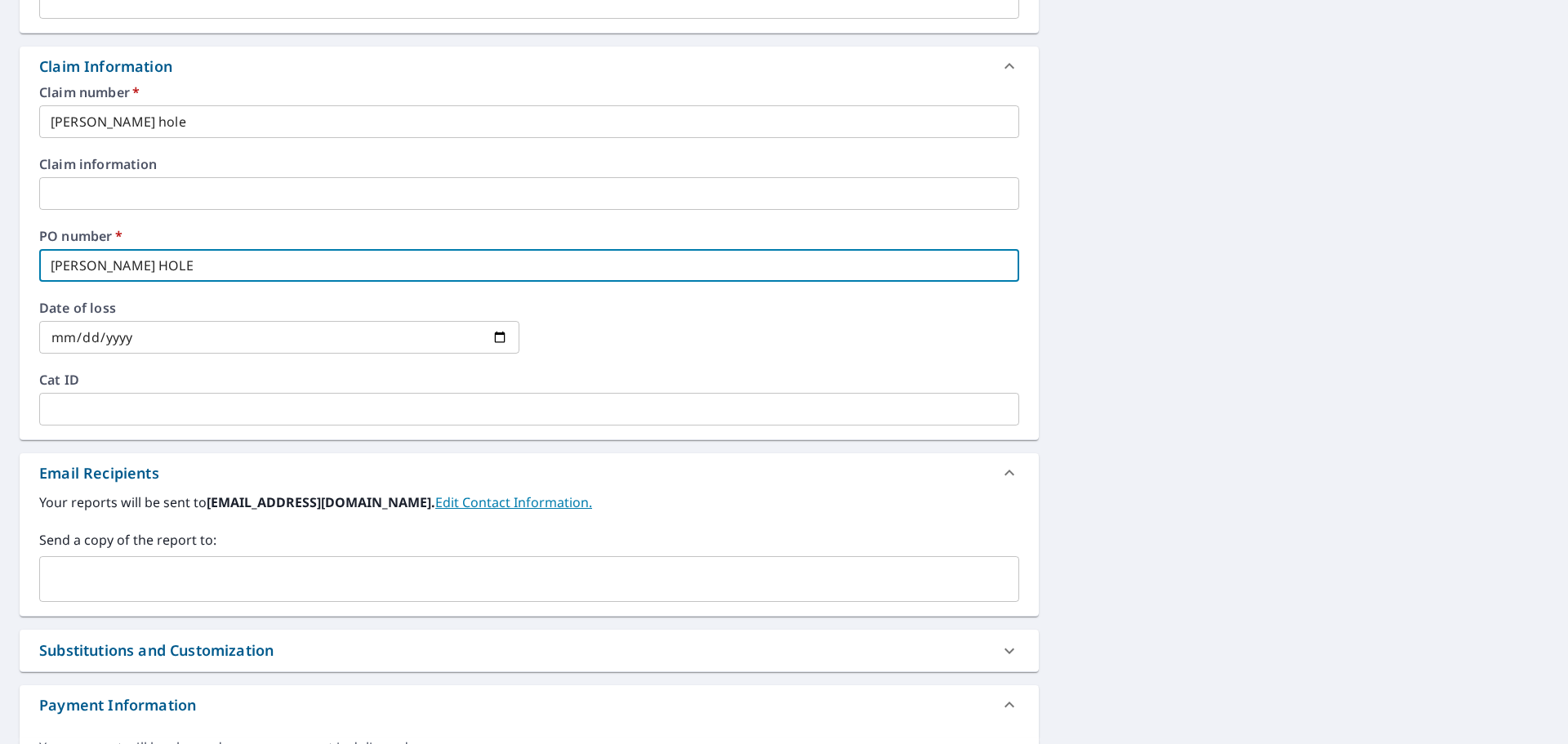
scroll to position [571, 0]
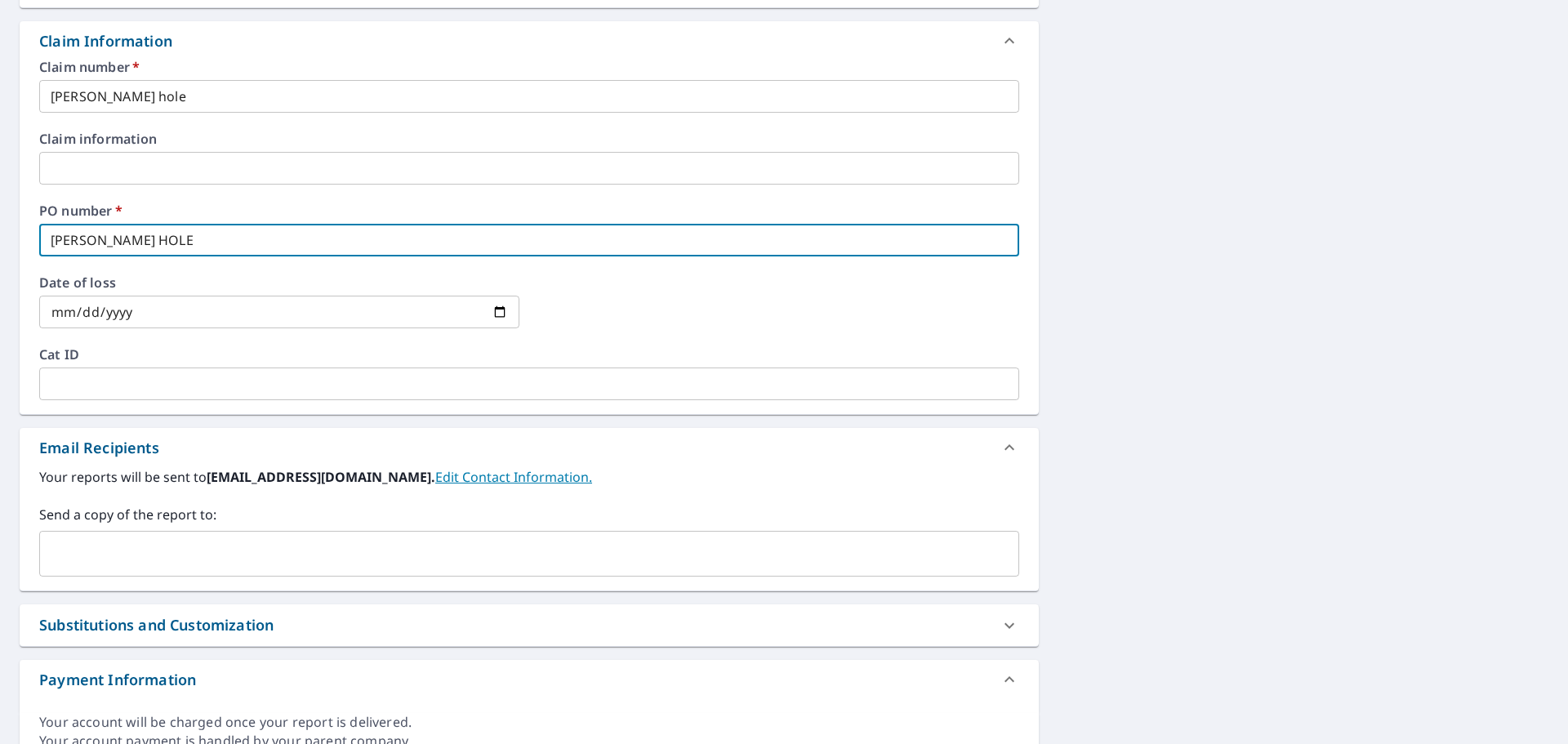
type input "JACKSON HOLE"
click at [156, 560] on input "text" at bounding box center [516, 553] width 941 height 31
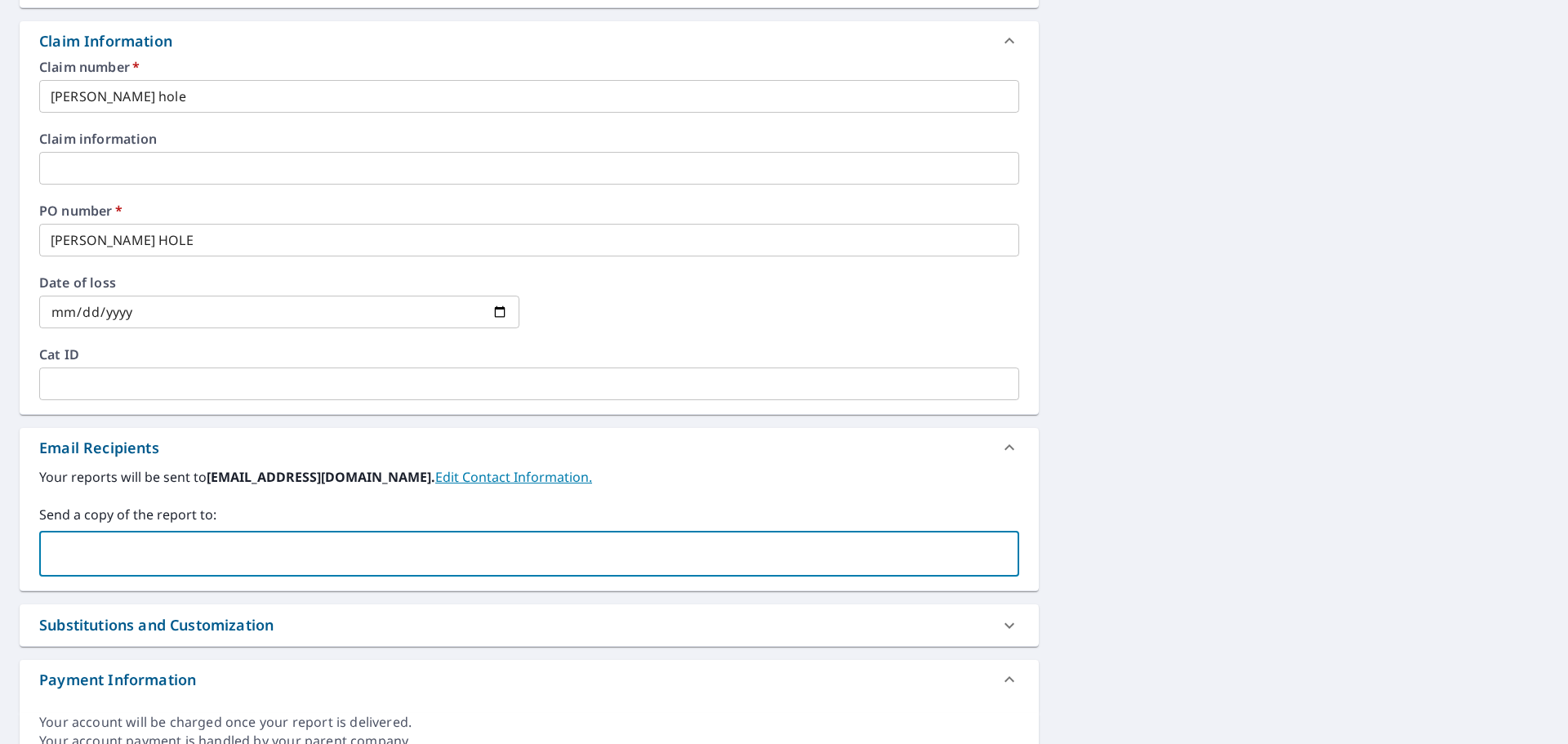
type input "[EMAIL_ADDRESS][DOMAIN_NAME]"
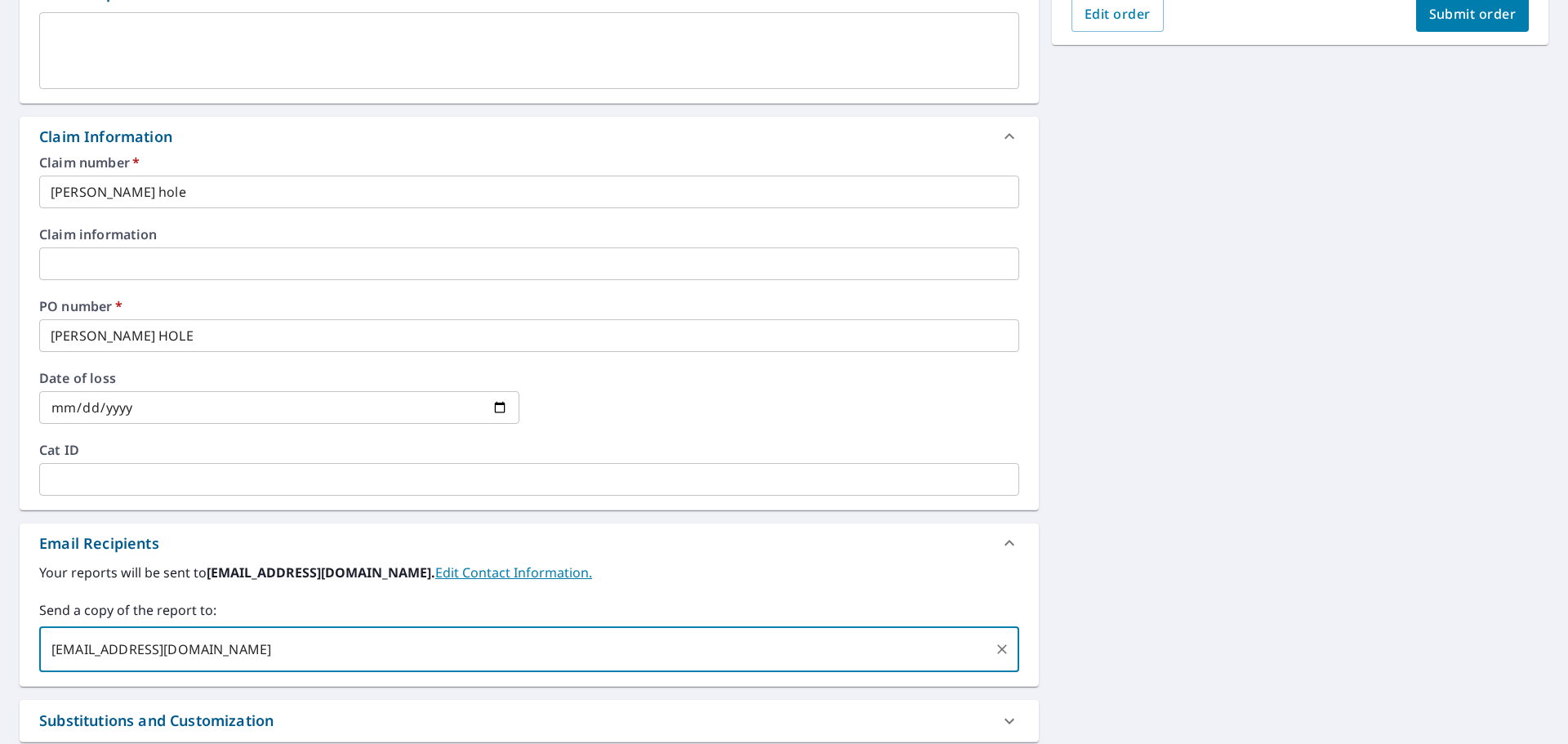
scroll to position [245, 0]
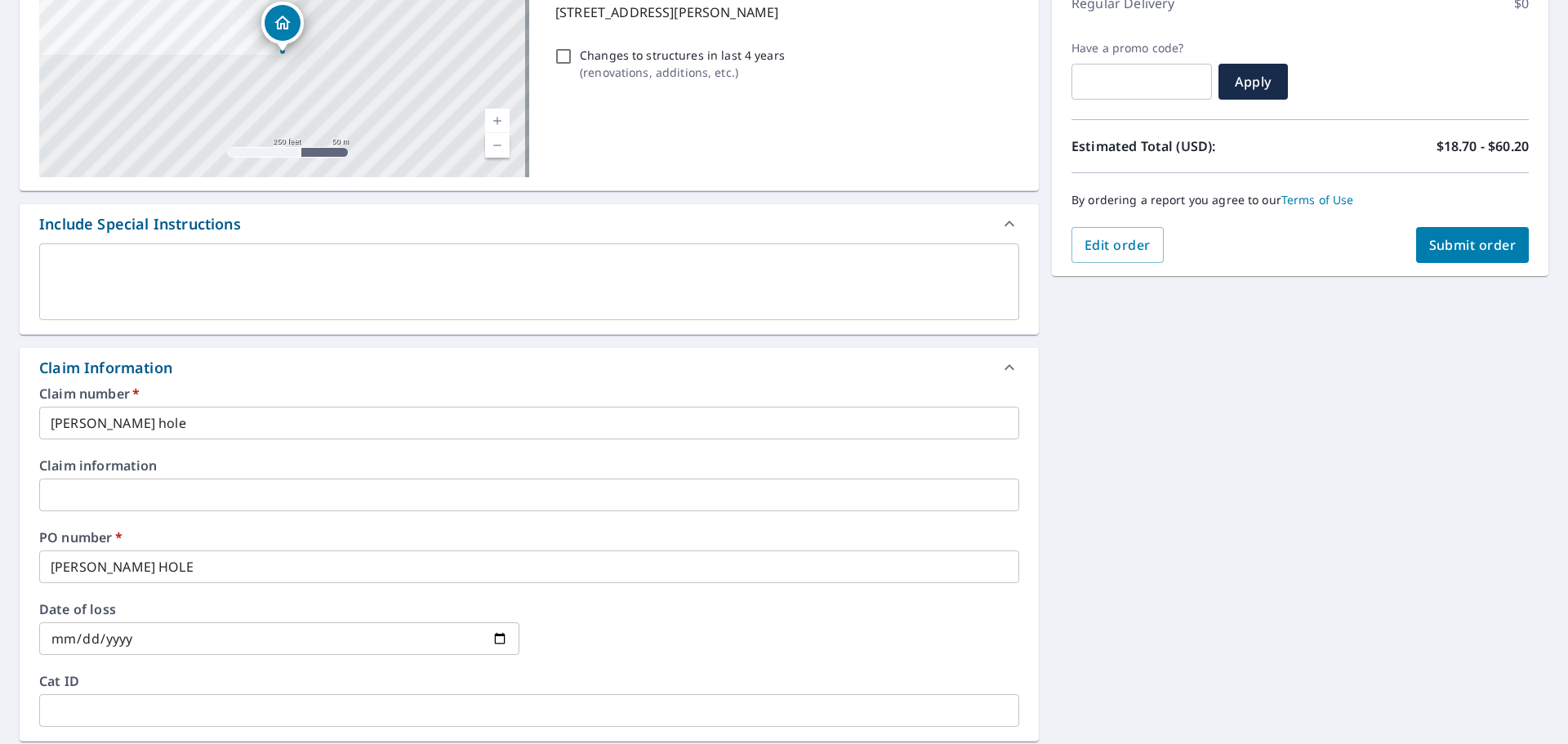
click at [1458, 243] on span "Submit order" at bounding box center [1473, 245] width 88 height 18
checkbox input "true"
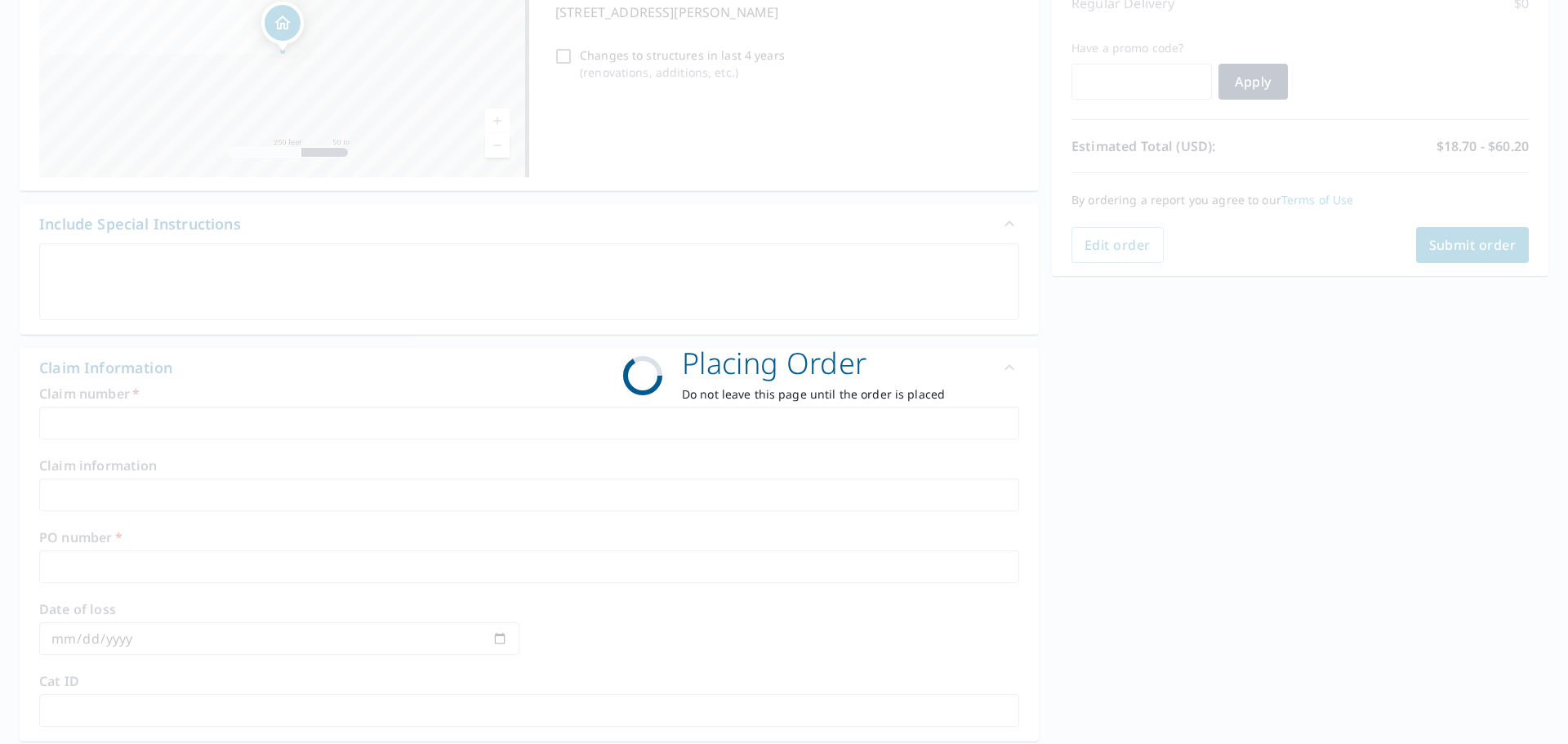
scroll to position [217, 0]
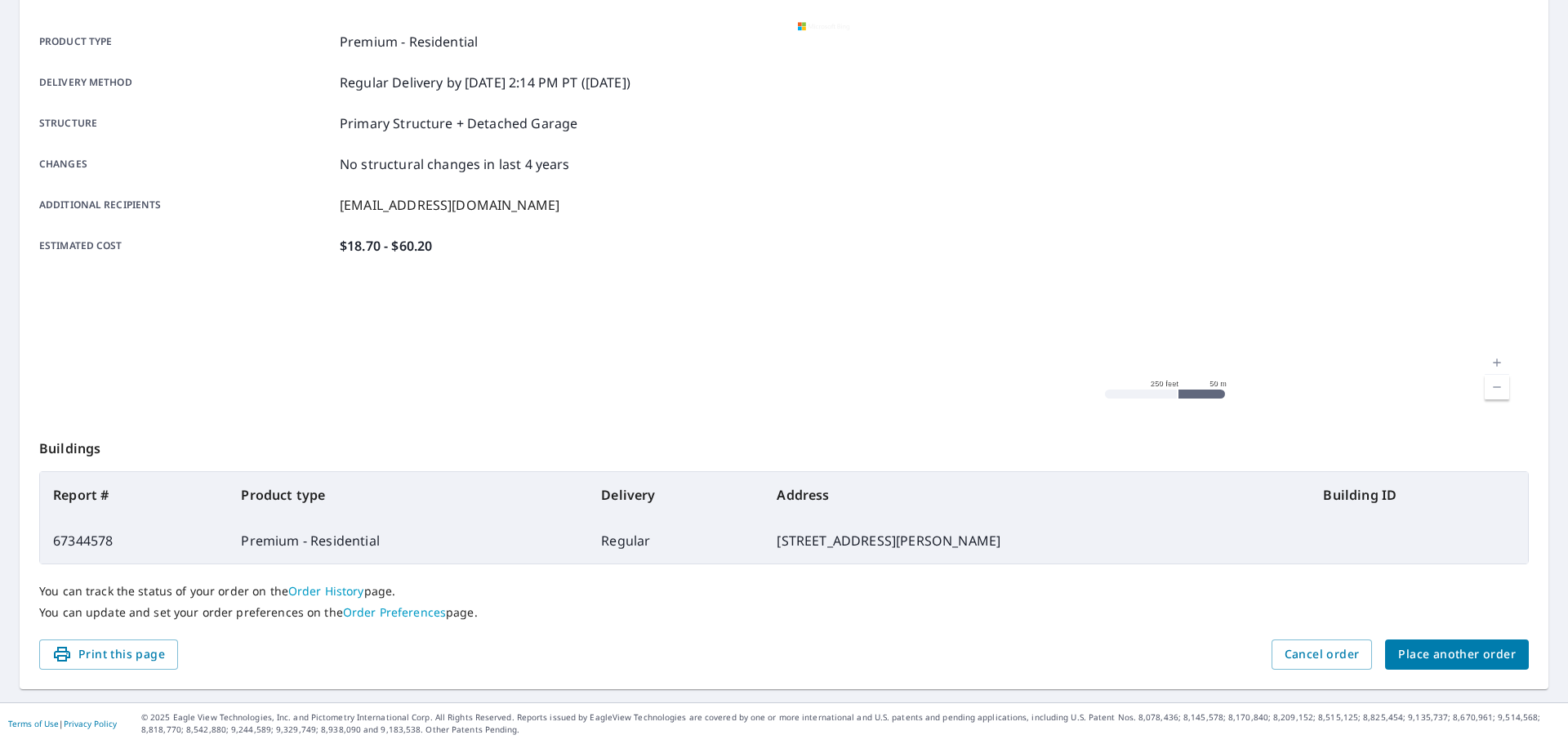
click at [1419, 667] on button "Place another order" at bounding box center [1456, 654] width 143 height 30
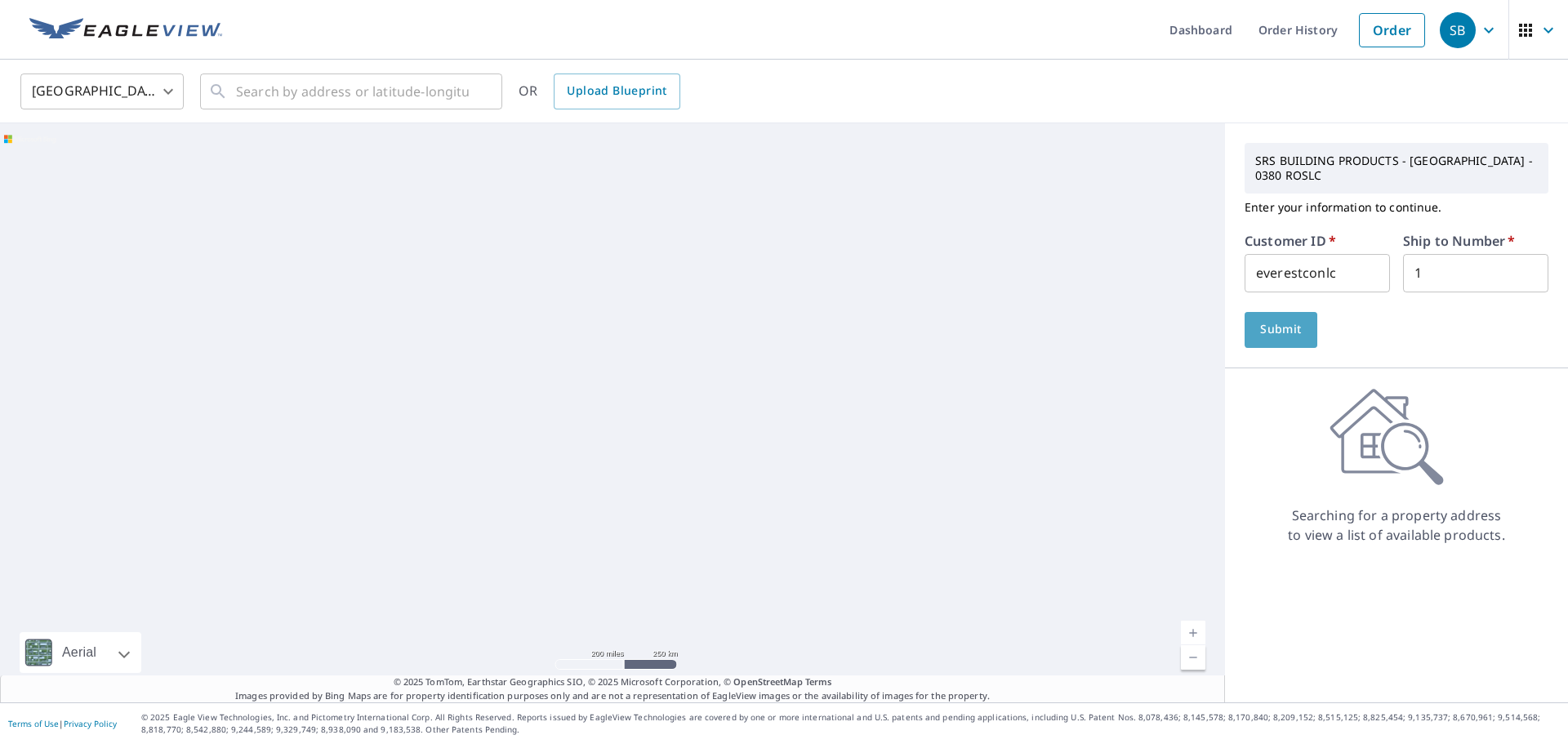
click at [1286, 330] on span "Submit" at bounding box center [1281, 330] width 46 height 21
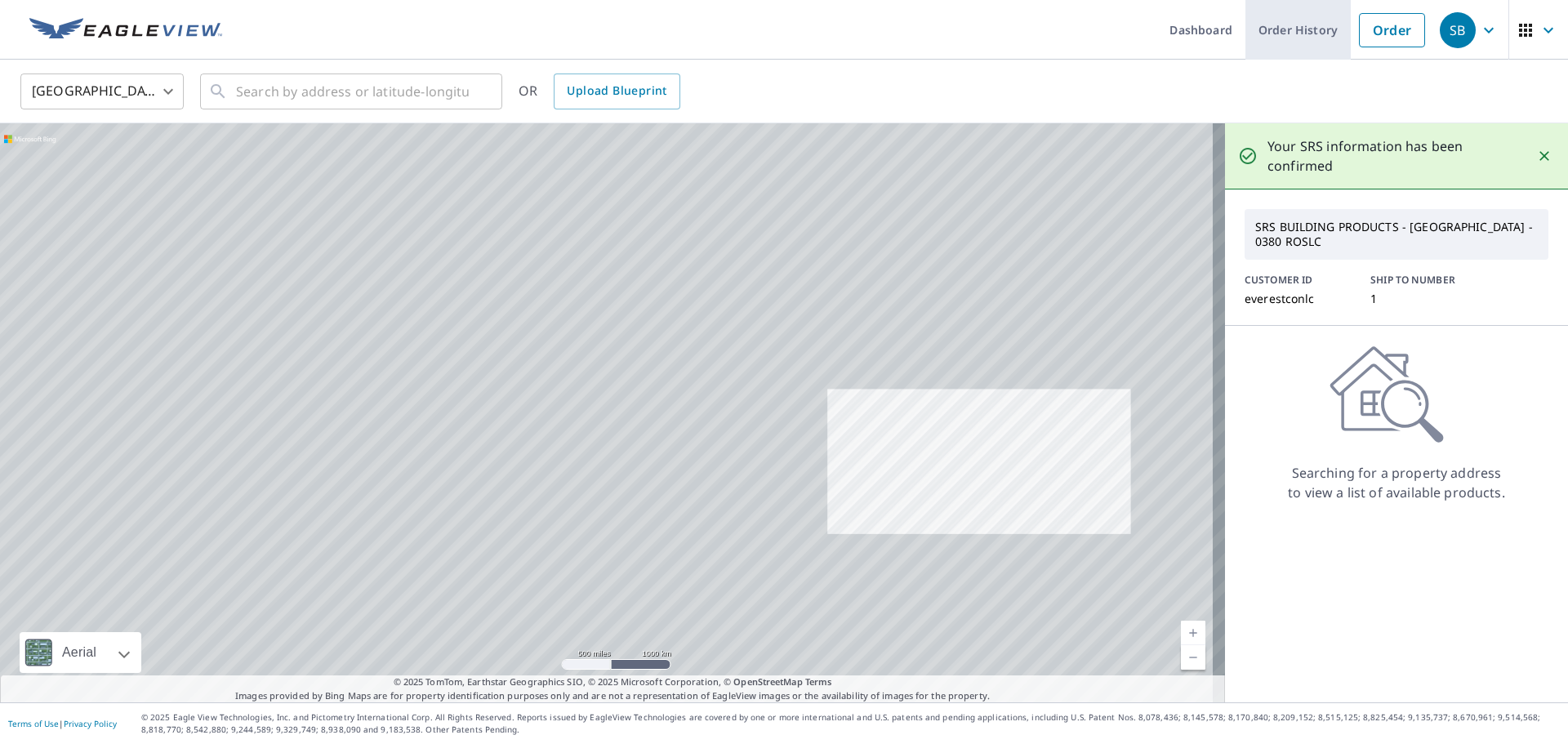
click at [1278, 42] on link "Order History" at bounding box center [1297, 29] width 106 height 59
